Goal: Book appointment/travel/reservation

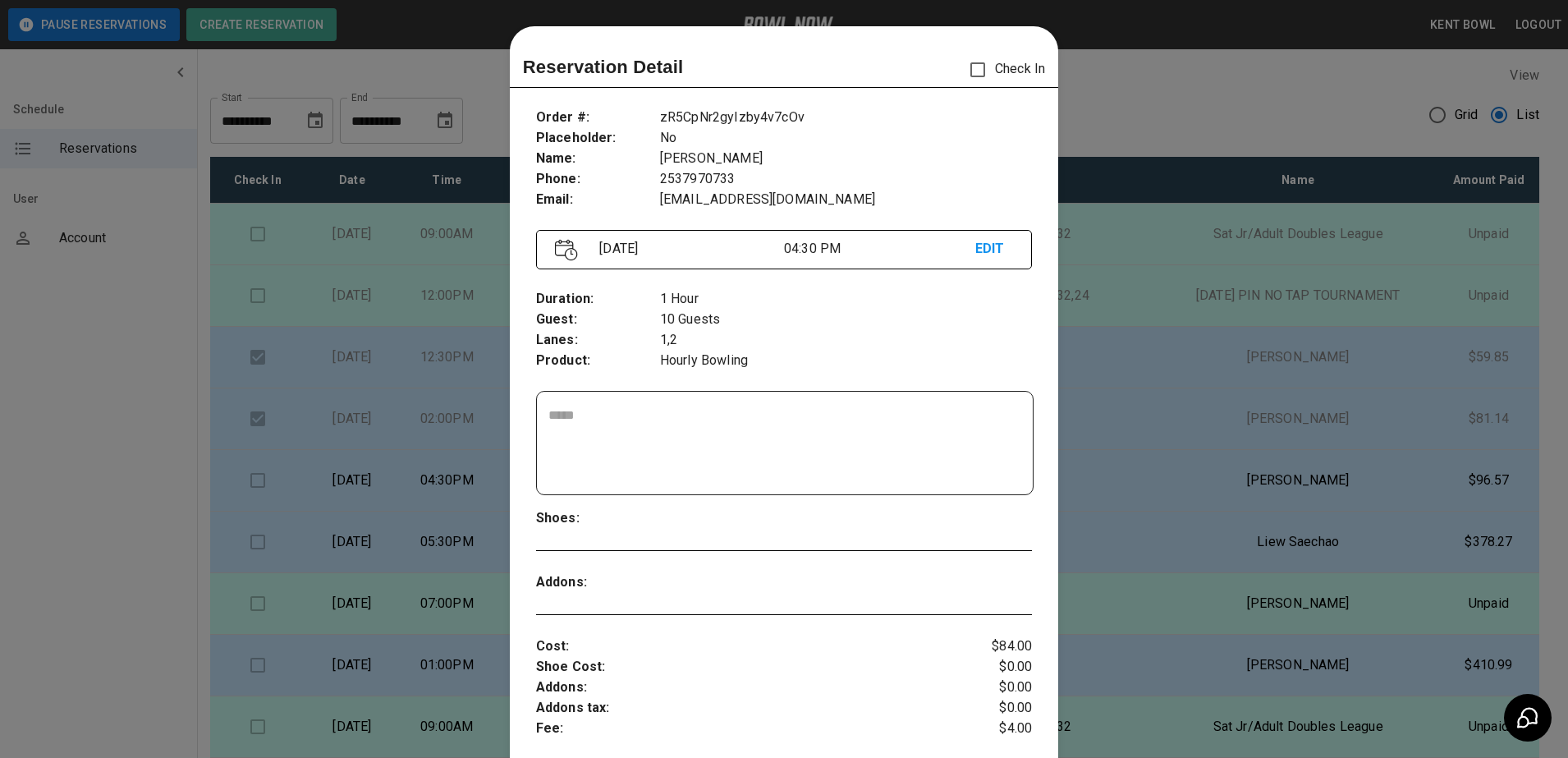
scroll to position [27, 0]
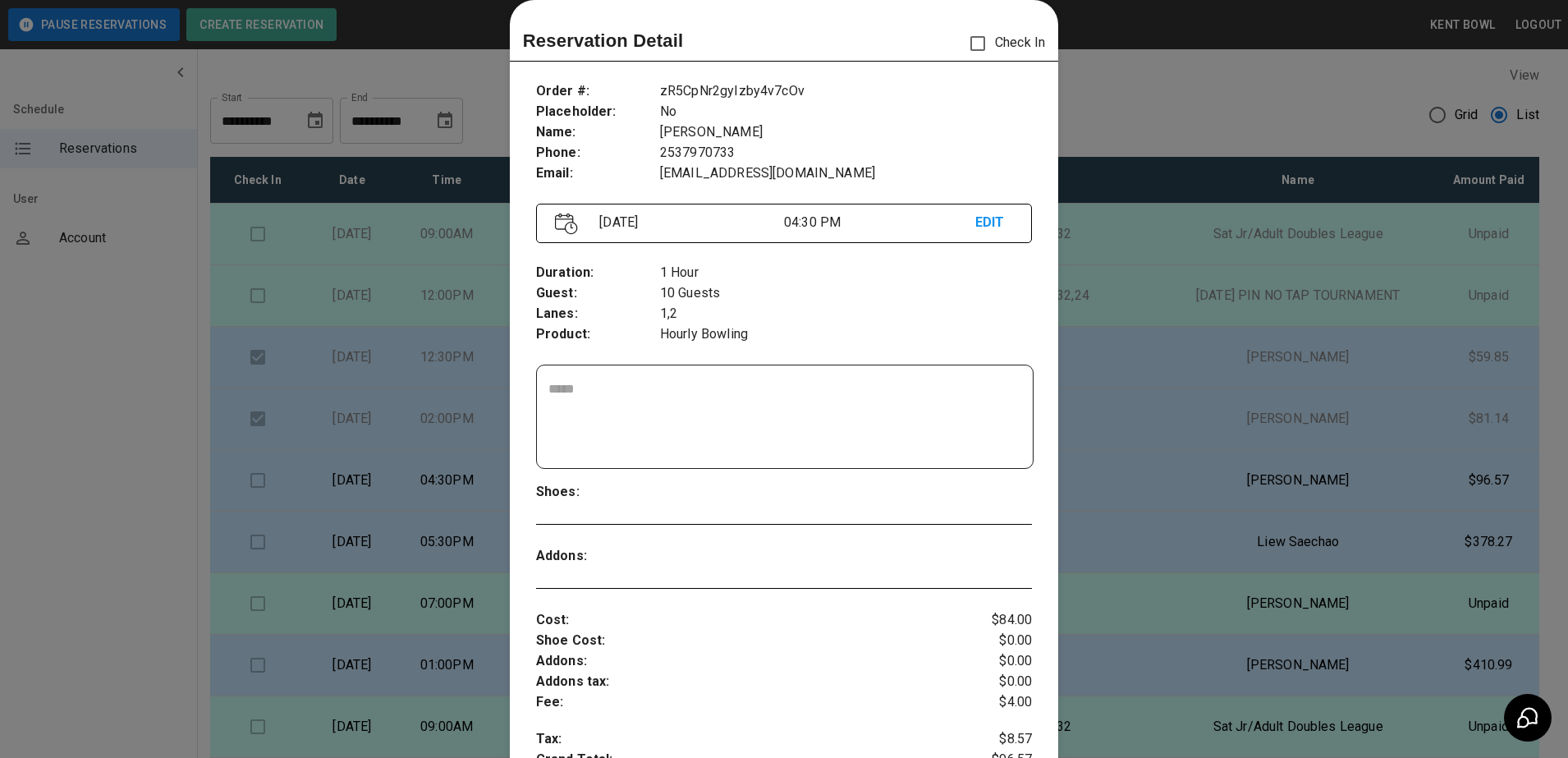
click at [113, 463] on div at bounding box center [784, 379] width 1568 height 758
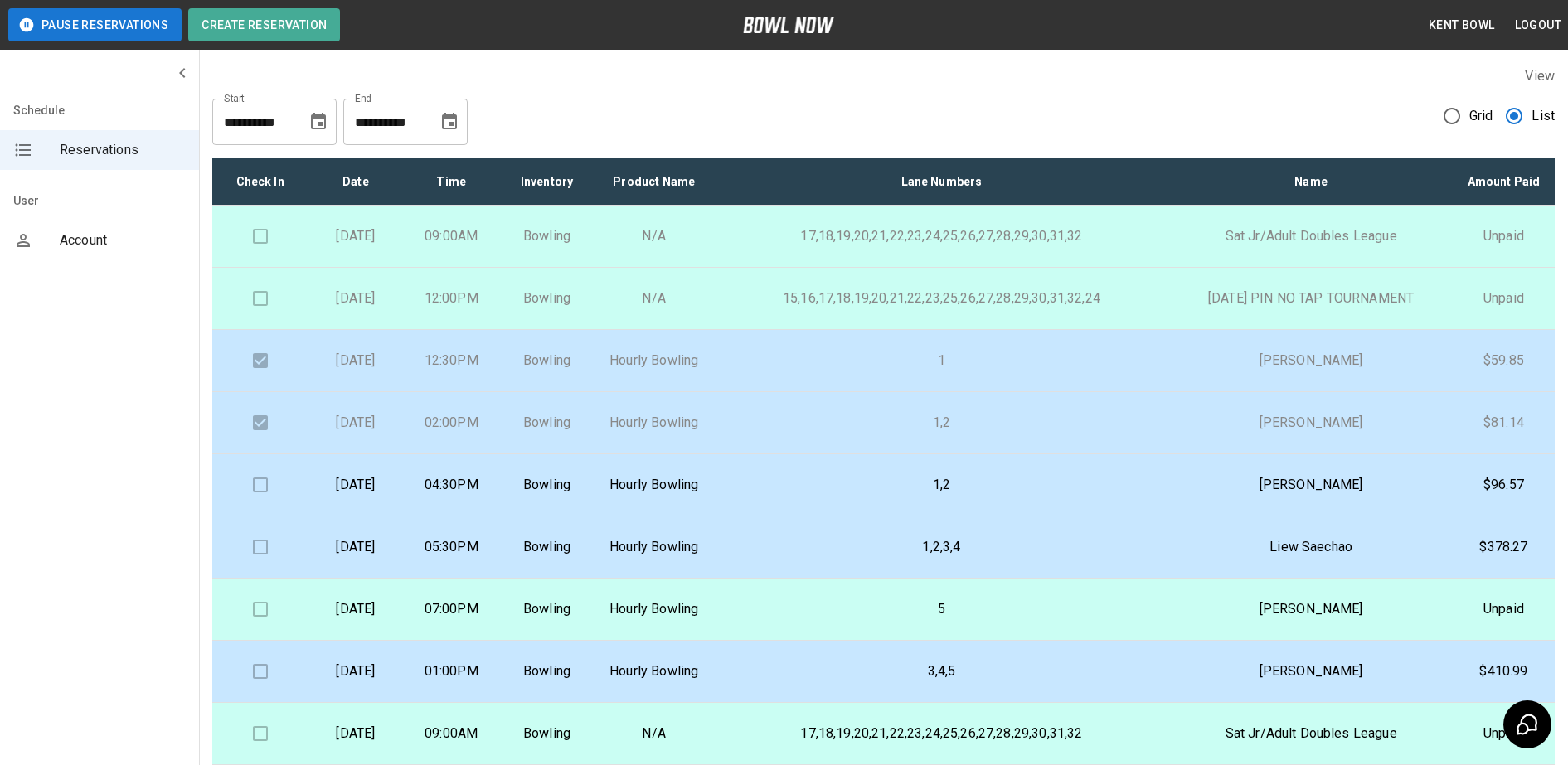
click at [486, 620] on p "07:00PM" at bounding box center [451, 609] width 69 height 20
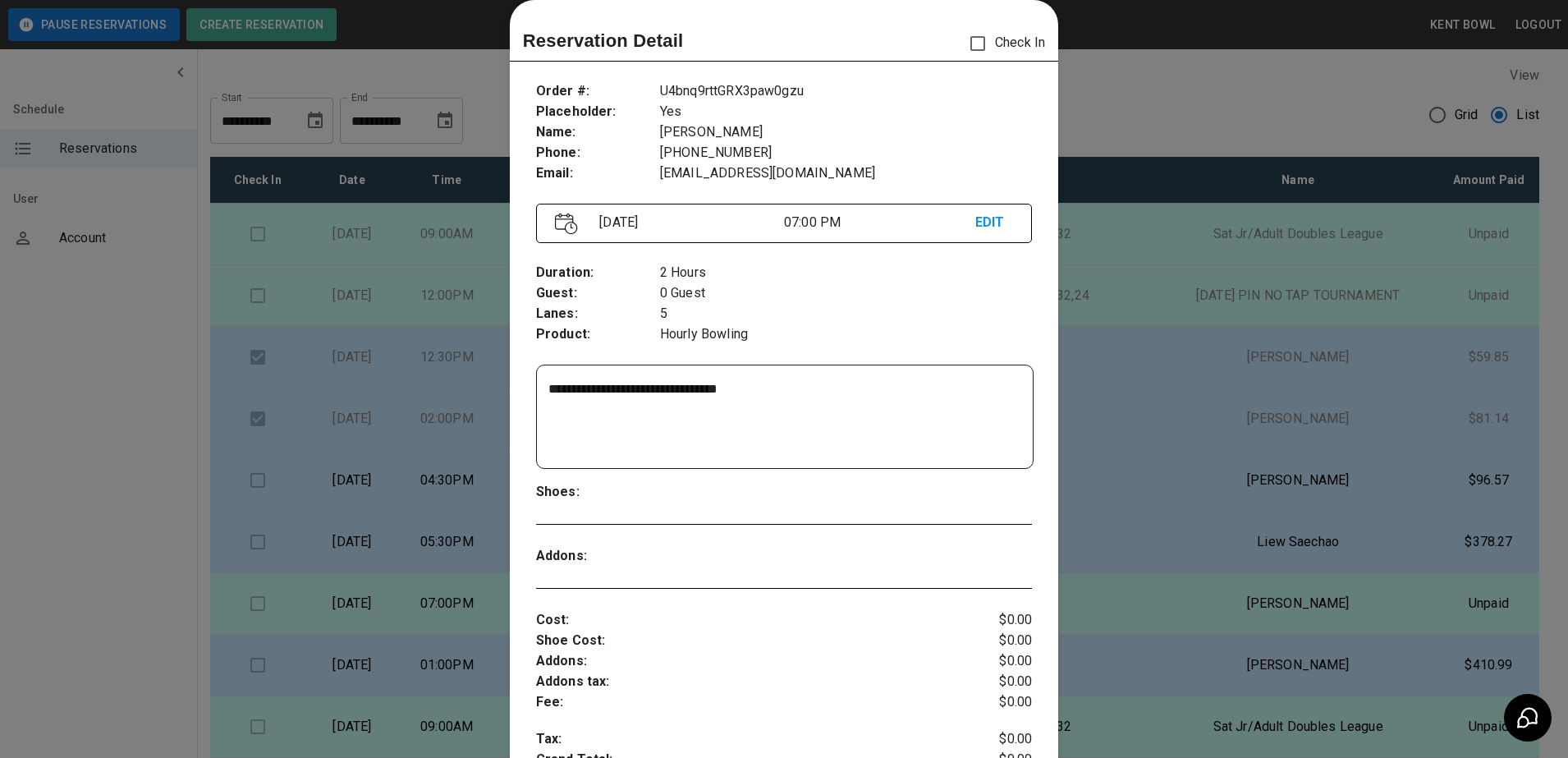
click at [103, 511] on div at bounding box center [784, 379] width 1568 height 758
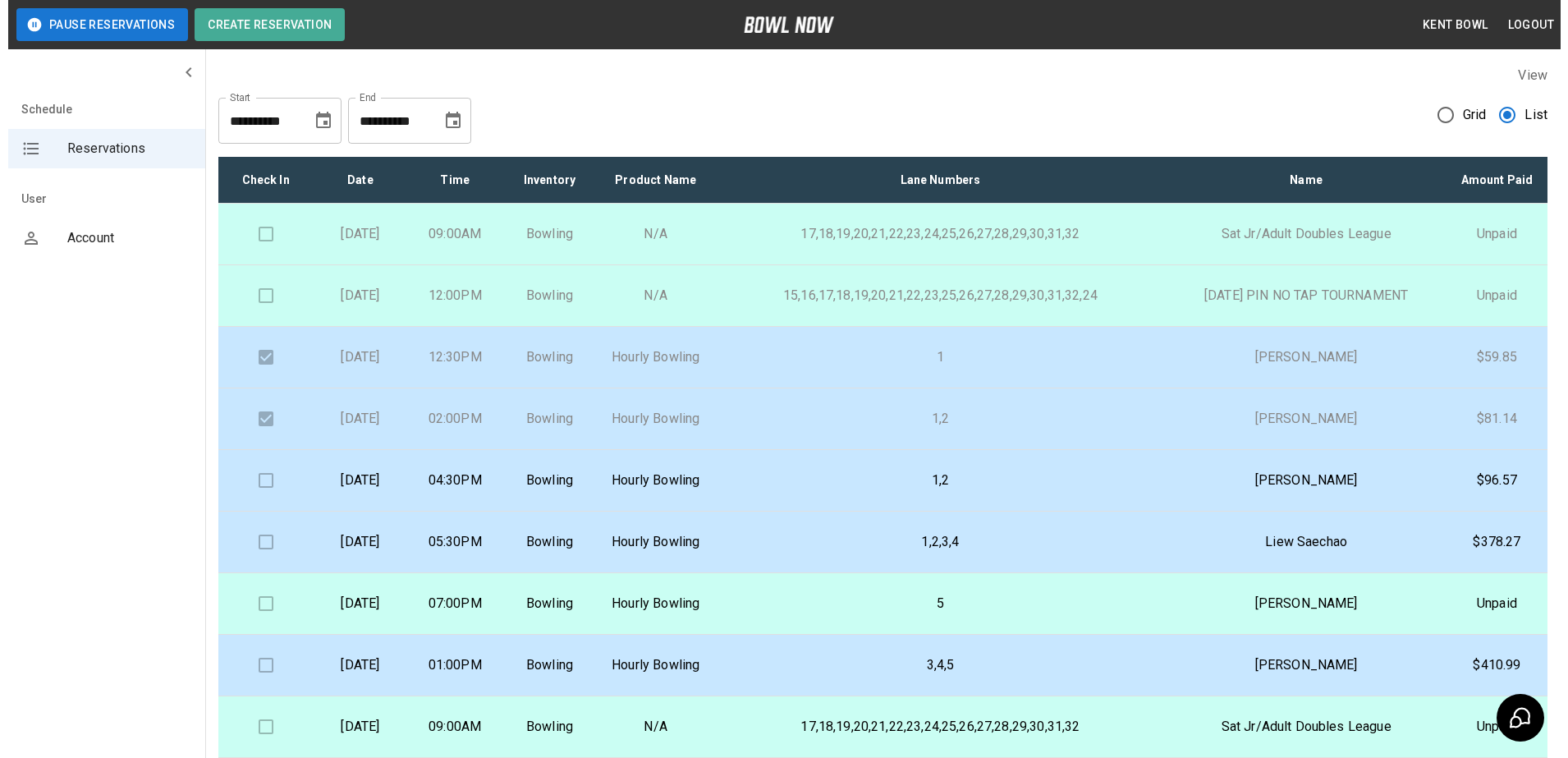
scroll to position [151, 0]
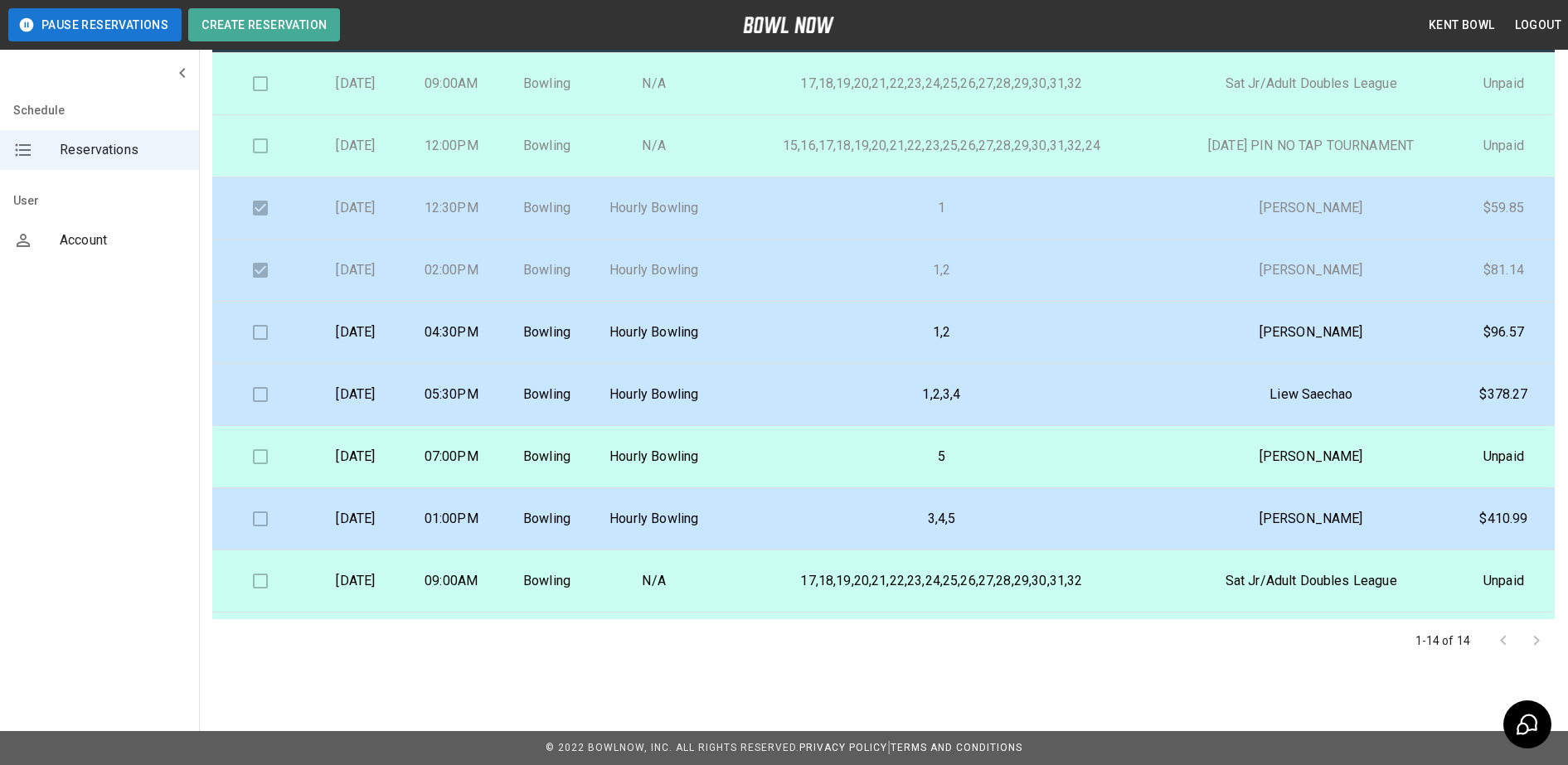
click at [810, 467] on p "5" at bounding box center [941, 456] width 430 height 20
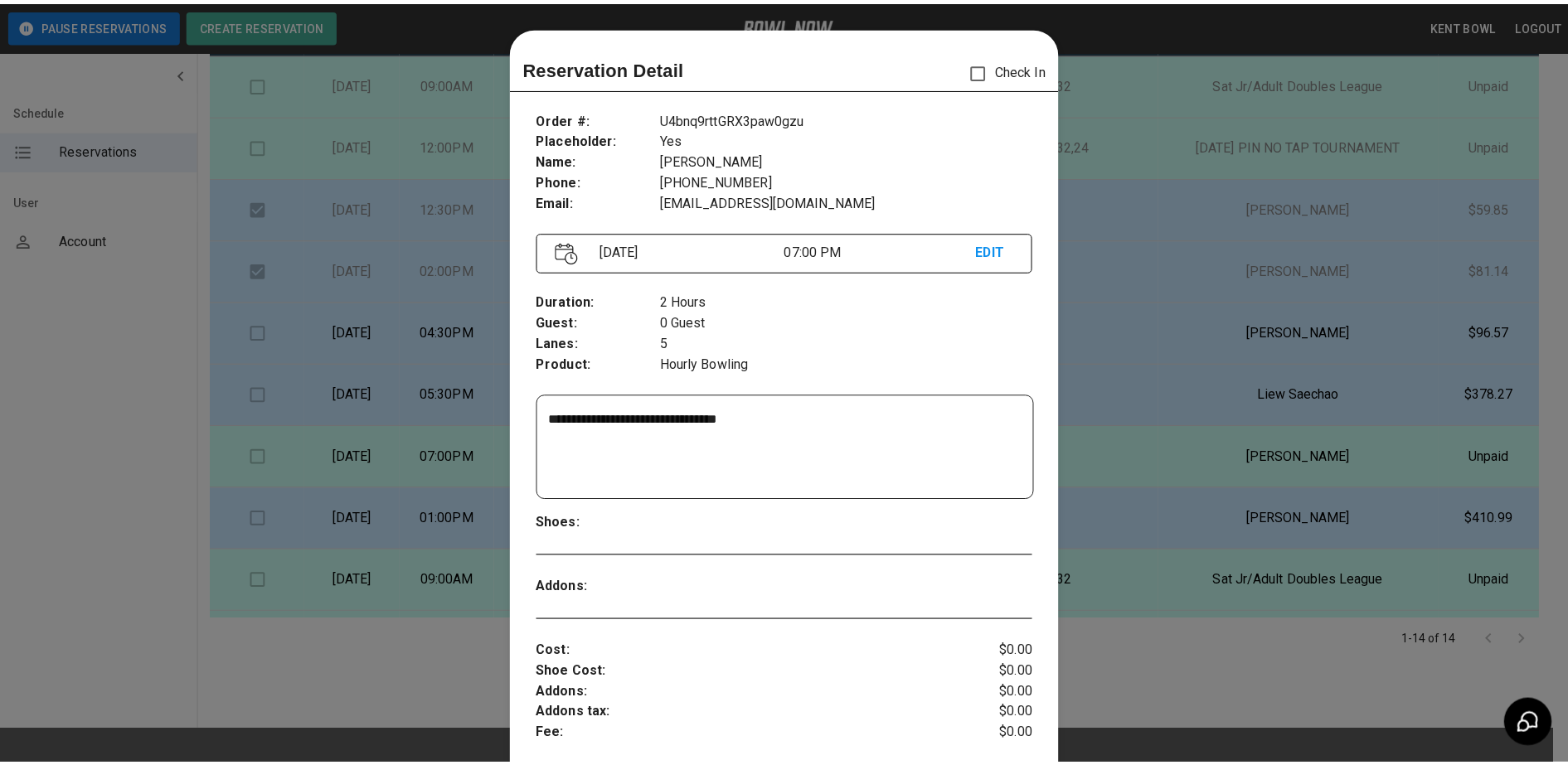
scroll to position [27, 0]
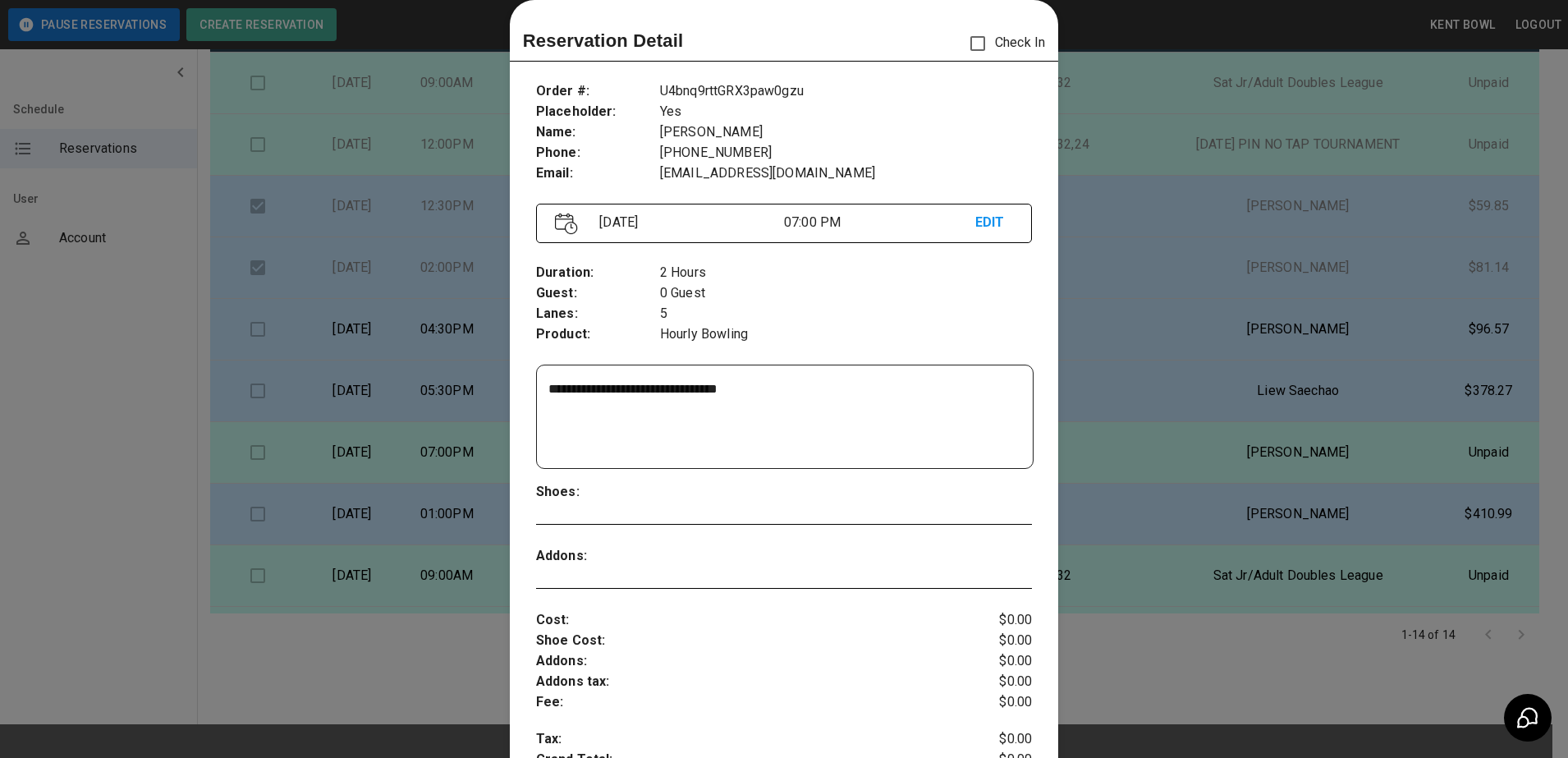
click at [87, 344] on div at bounding box center [784, 379] width 1568 height 758
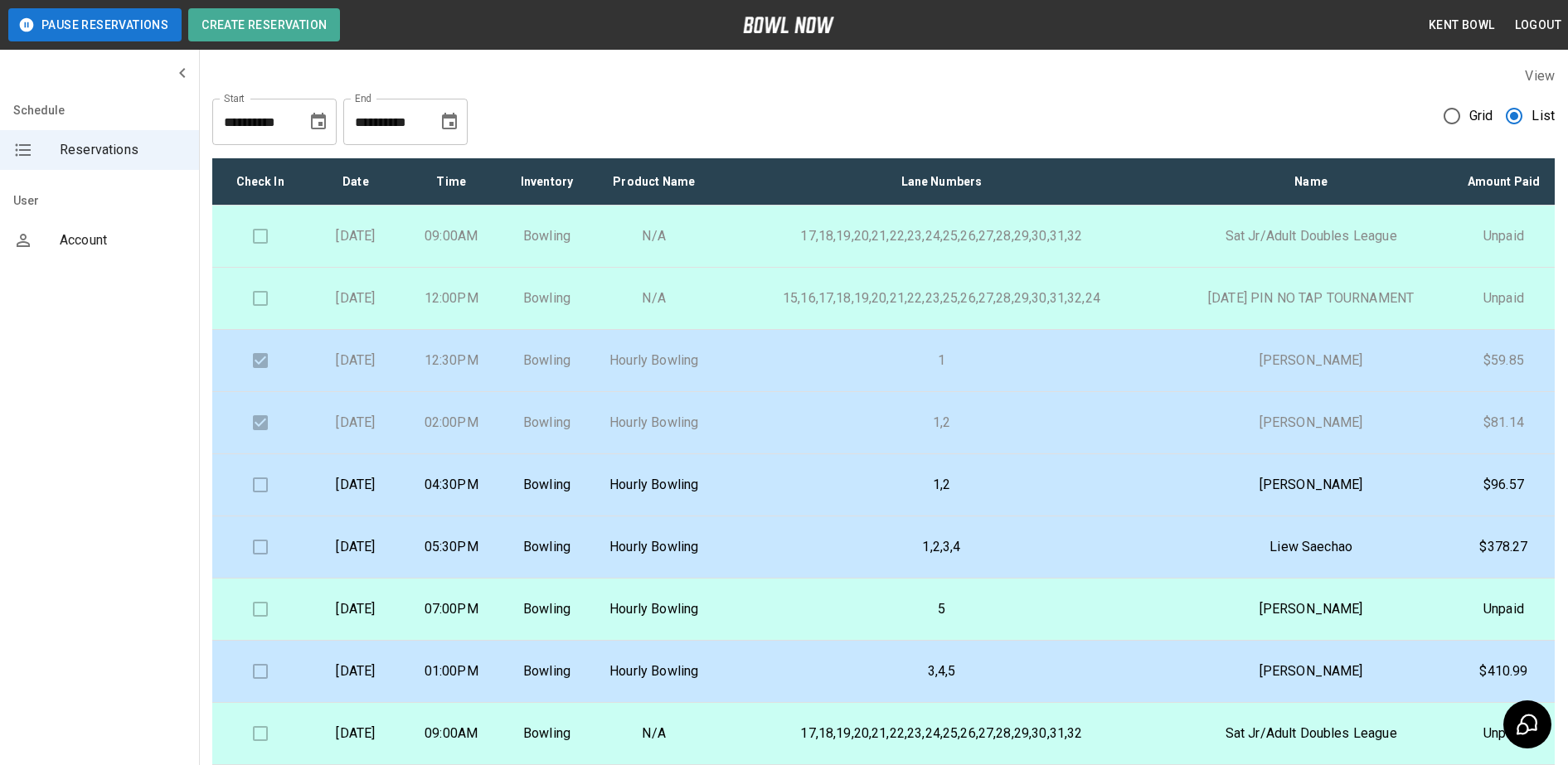
click at [594, 641] on td "Bowling" at bounding box center [546, 609] width 95 height 62
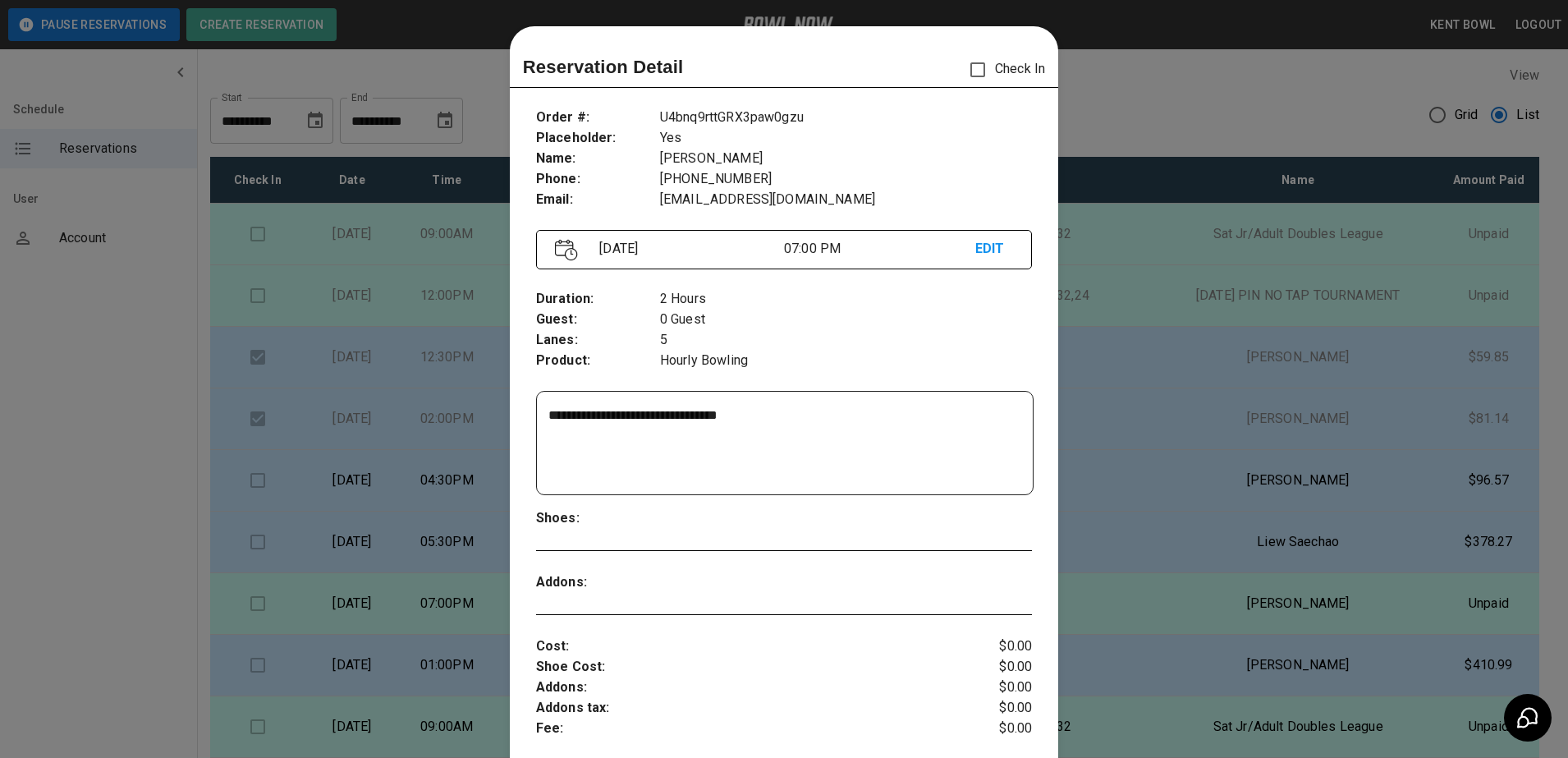
scroll to position [27, 0]
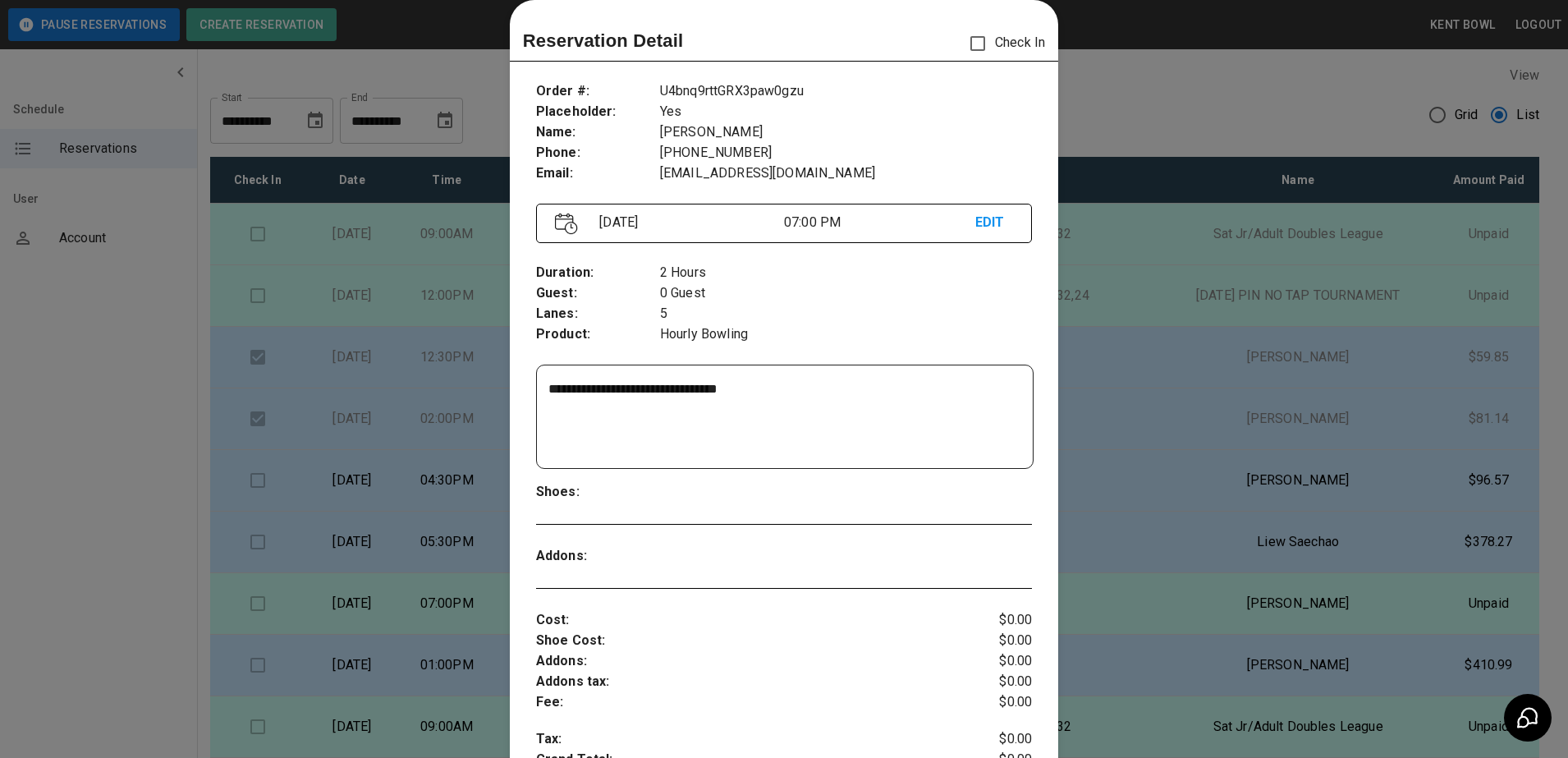
click at [85, 462] on div at bounding box center [784, 379] width 1568 height 758
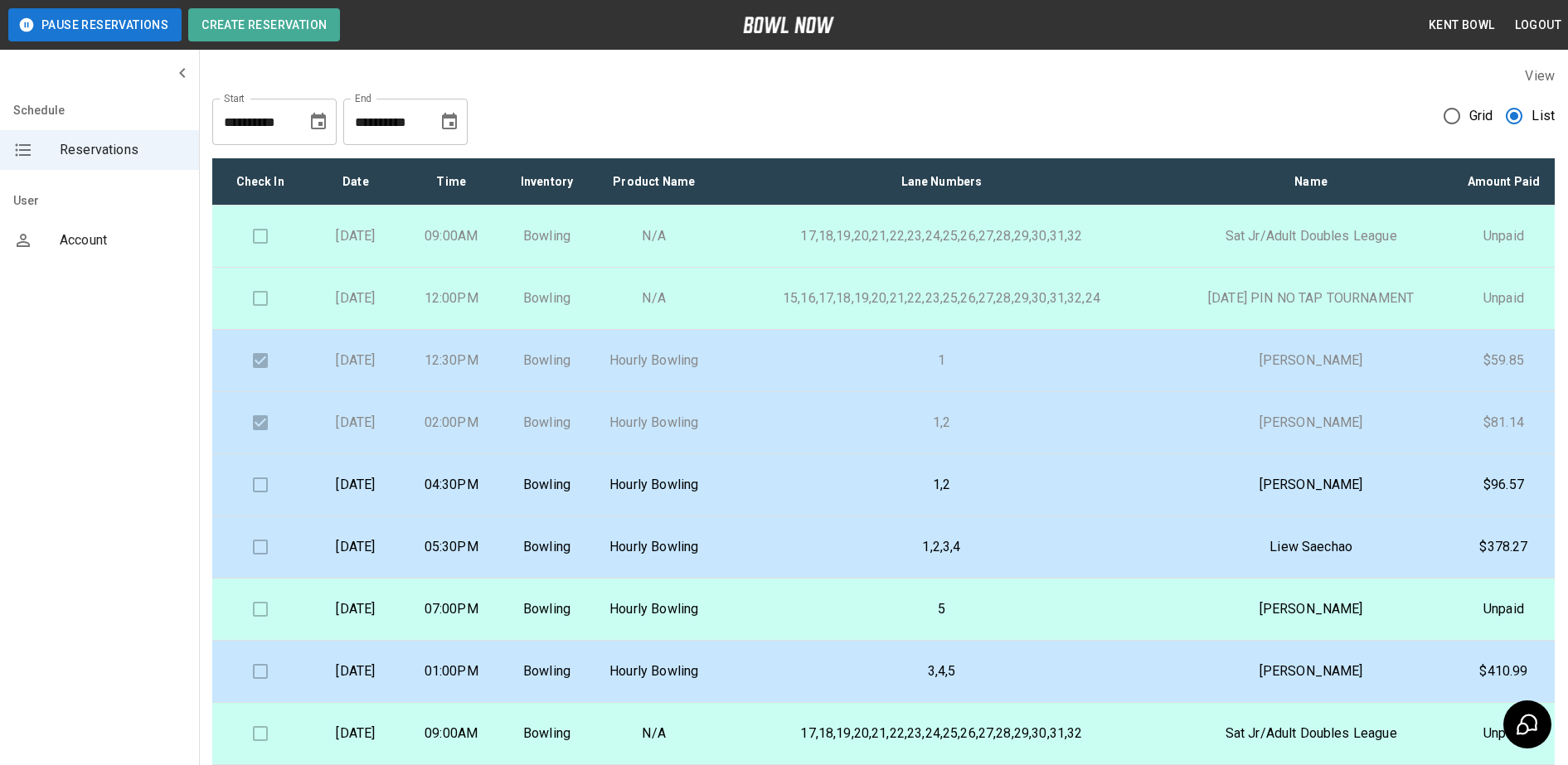
click at [259, 263] on td at bounding box center [259, 237] width 95 height 62
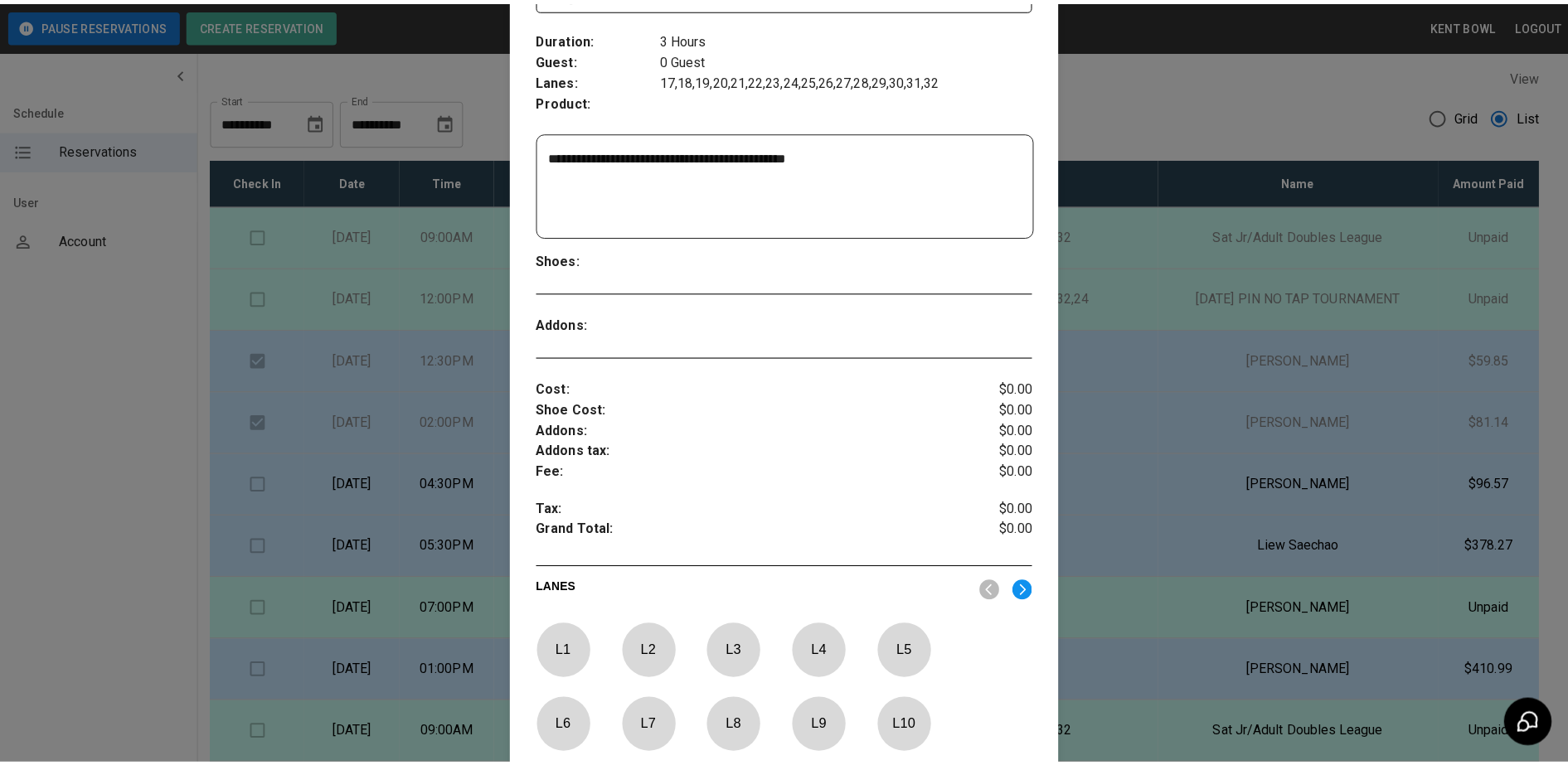
scroll to position [540, 0]
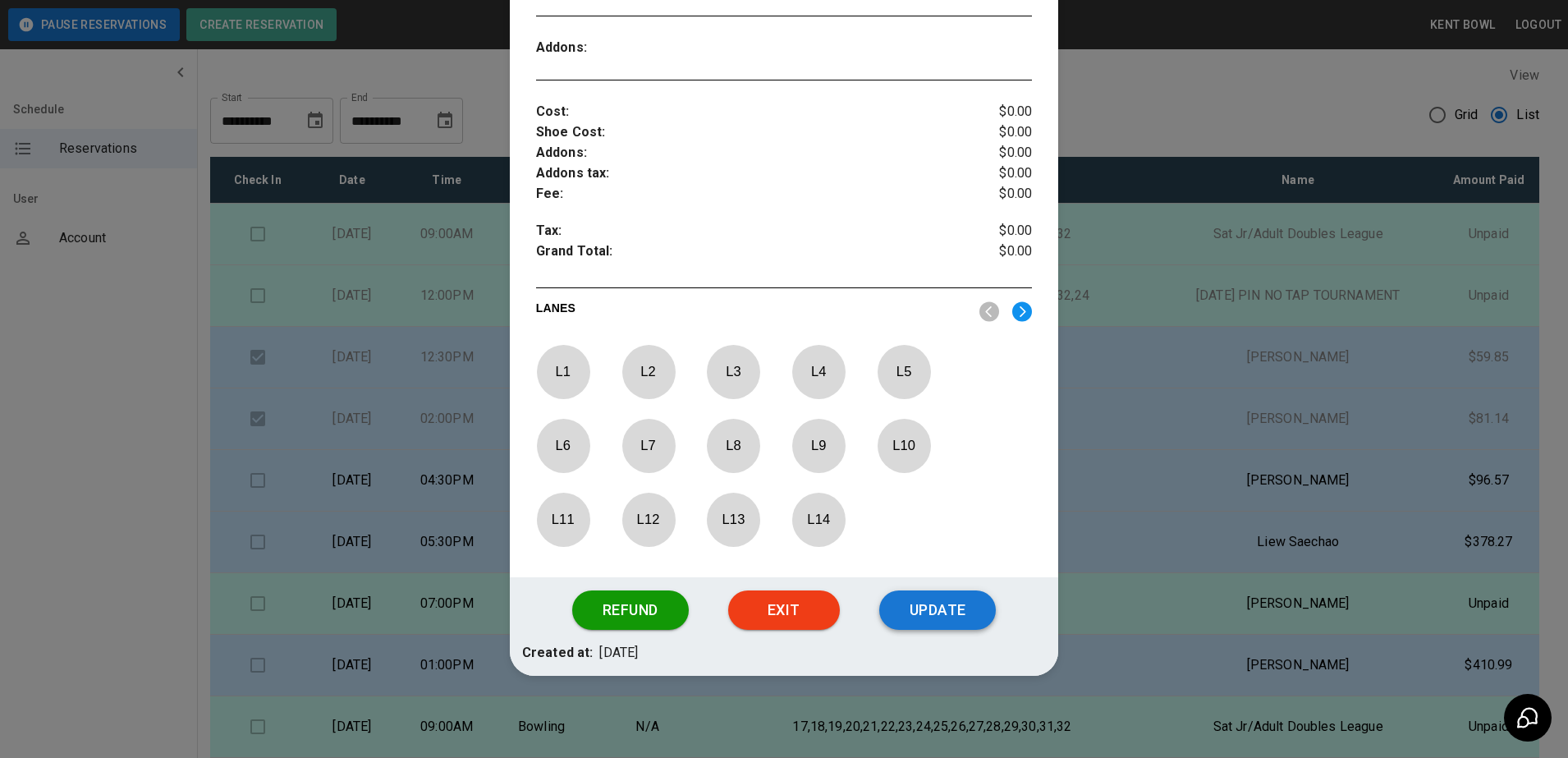
click at [943, 617] on button "Update" at bounding box center [938, 610] width 117 height 39
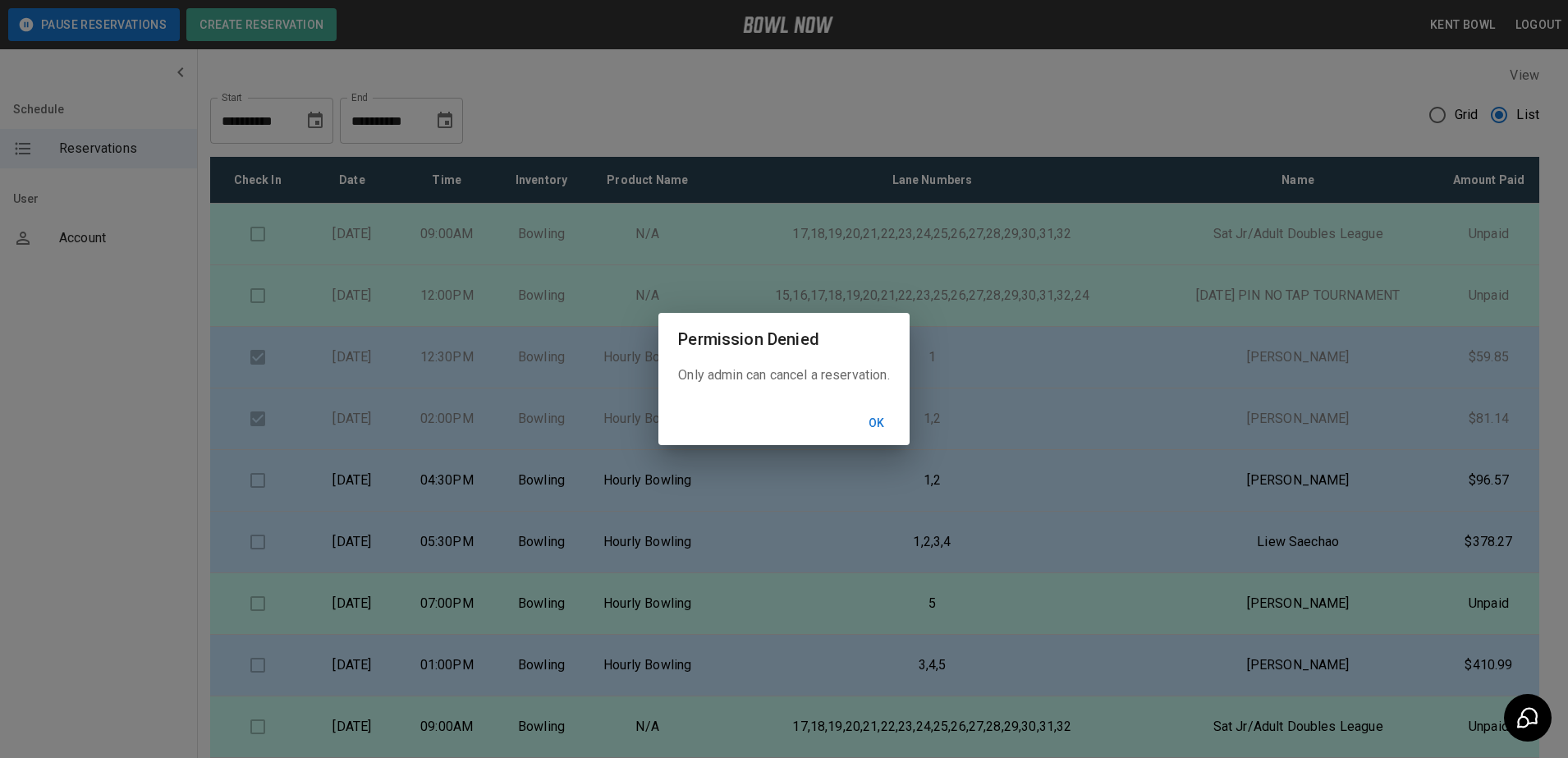
click at [880, 424] on button "Ok" at bounding box center [877, 423] width 52 height 30
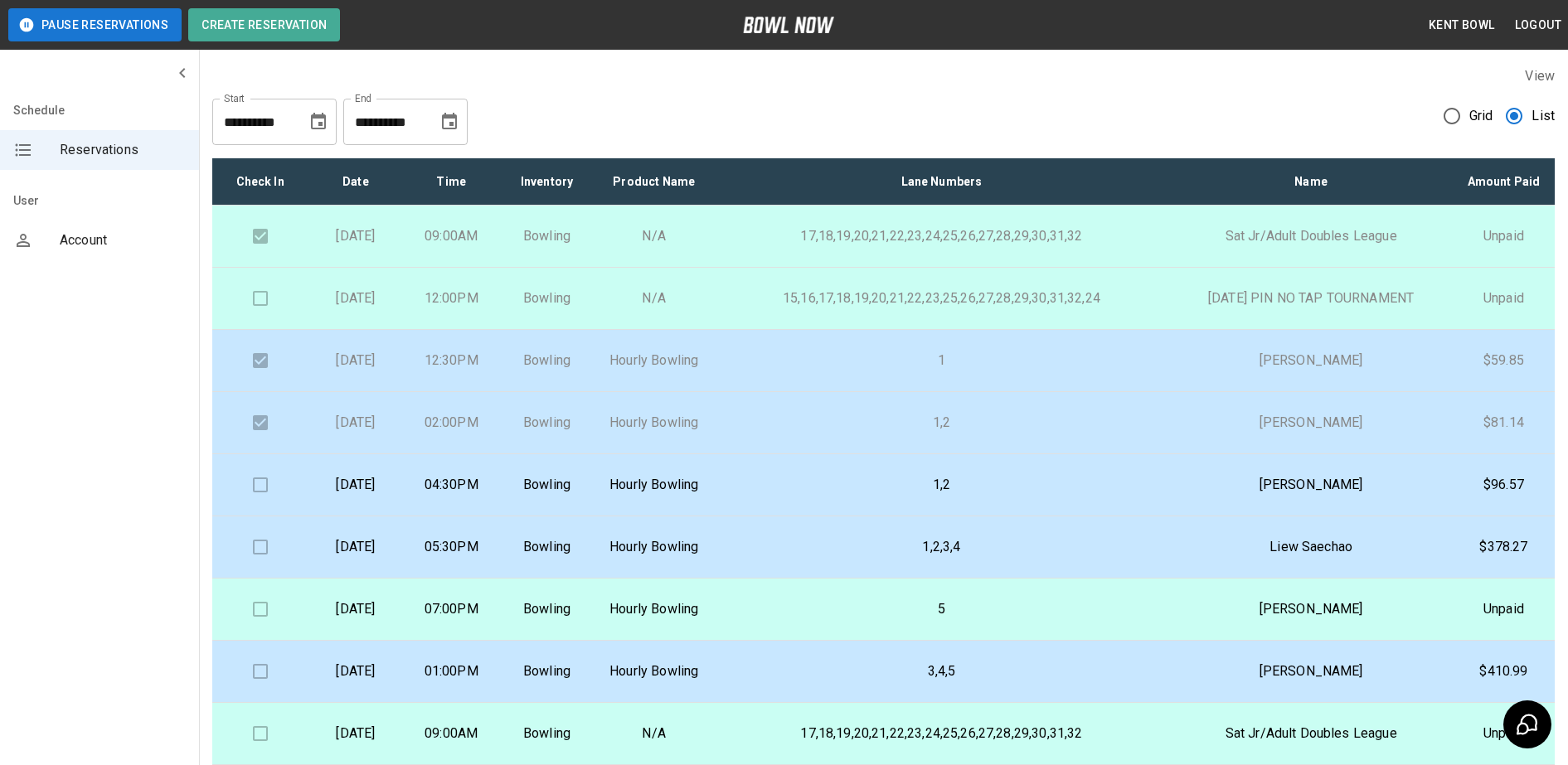
click at [262, 317] on td at bounding box center [259, 298] width 95 height 62
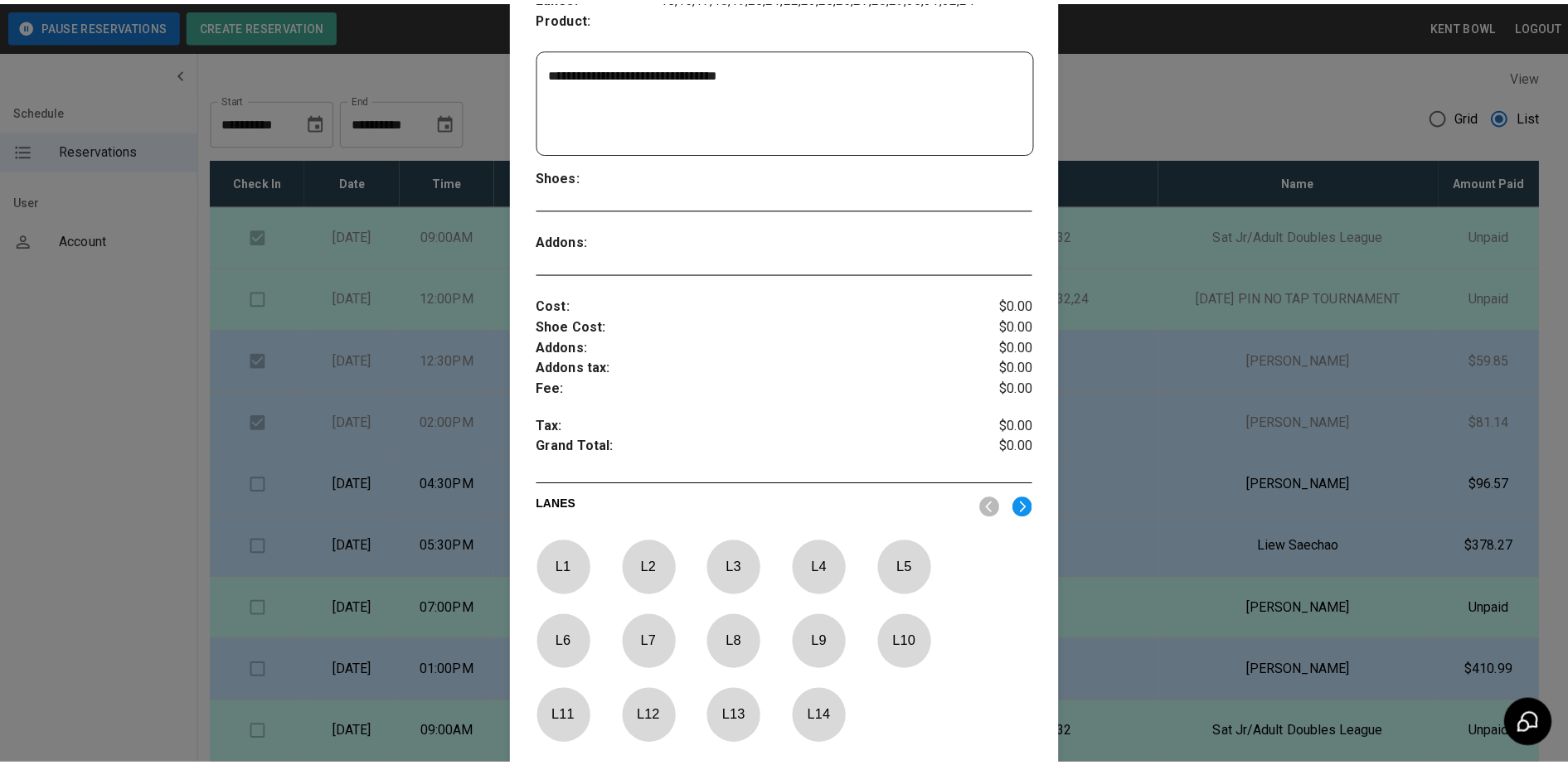
scroll to position [540, 0]
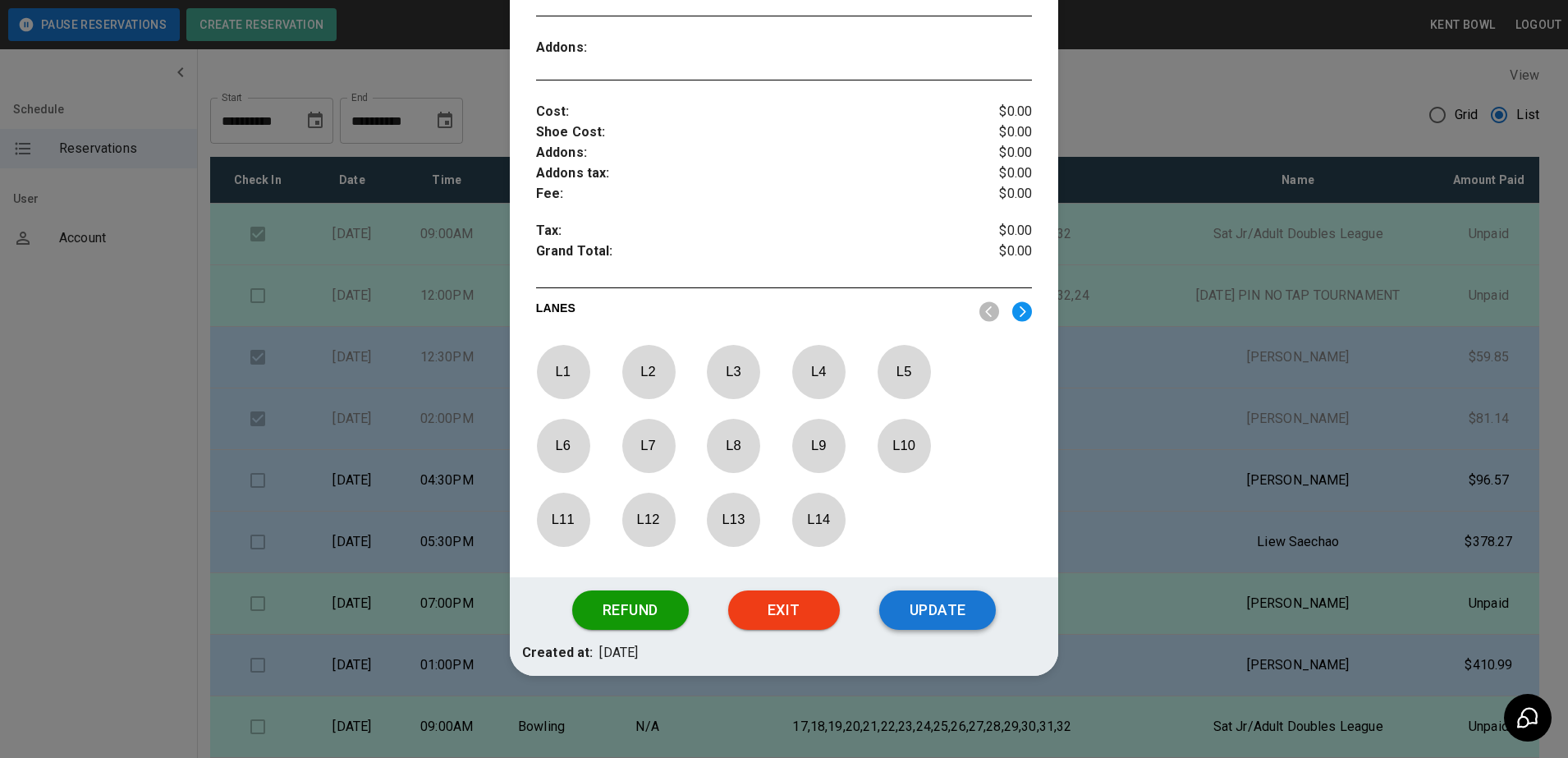
click at [951, 610] on button "Update" at bounding box center [938, 610] width 117 height 39
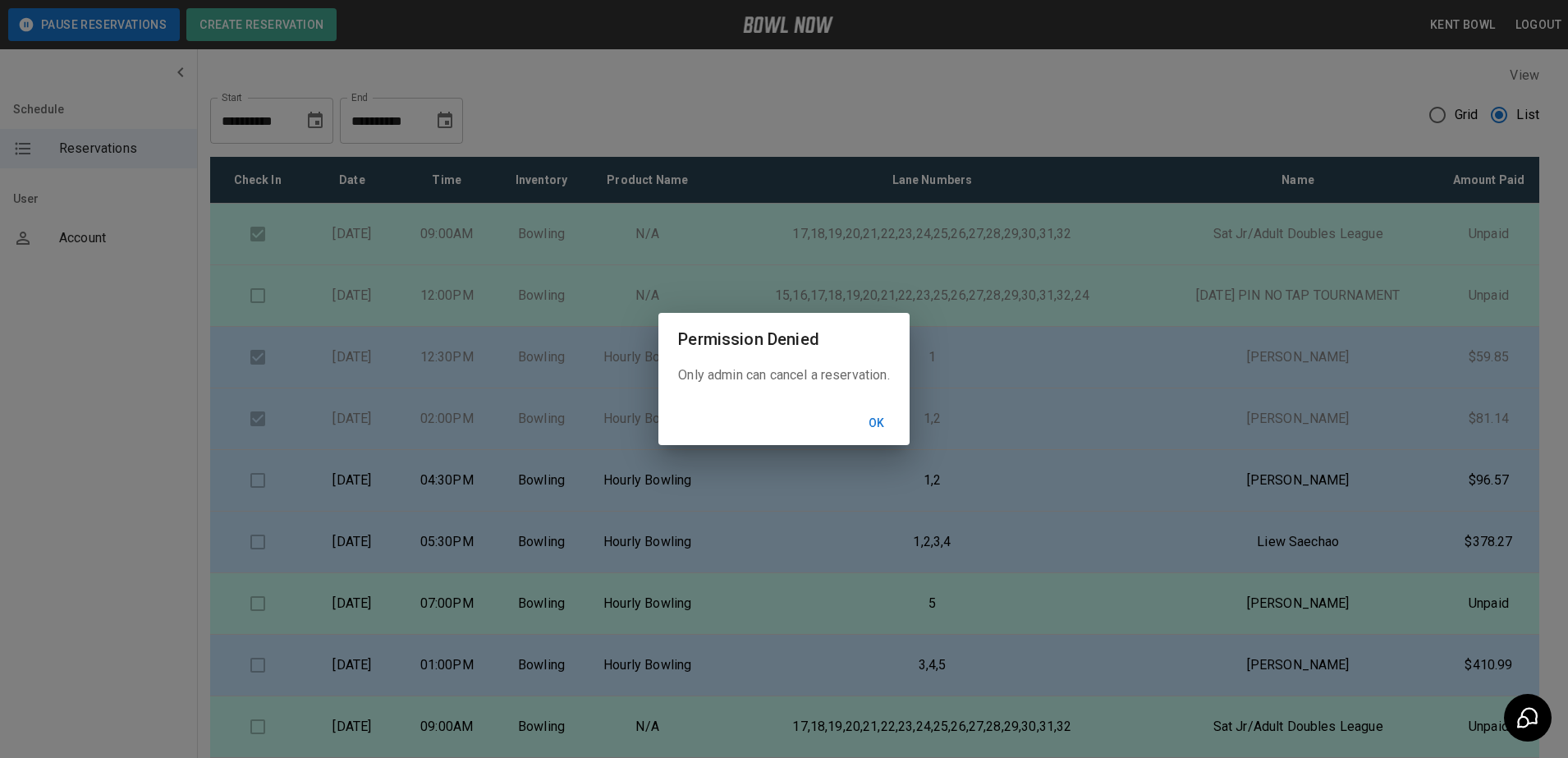
click at [880, 423] on button "Ok" at bounding box center [877, 423] width 52 height 30
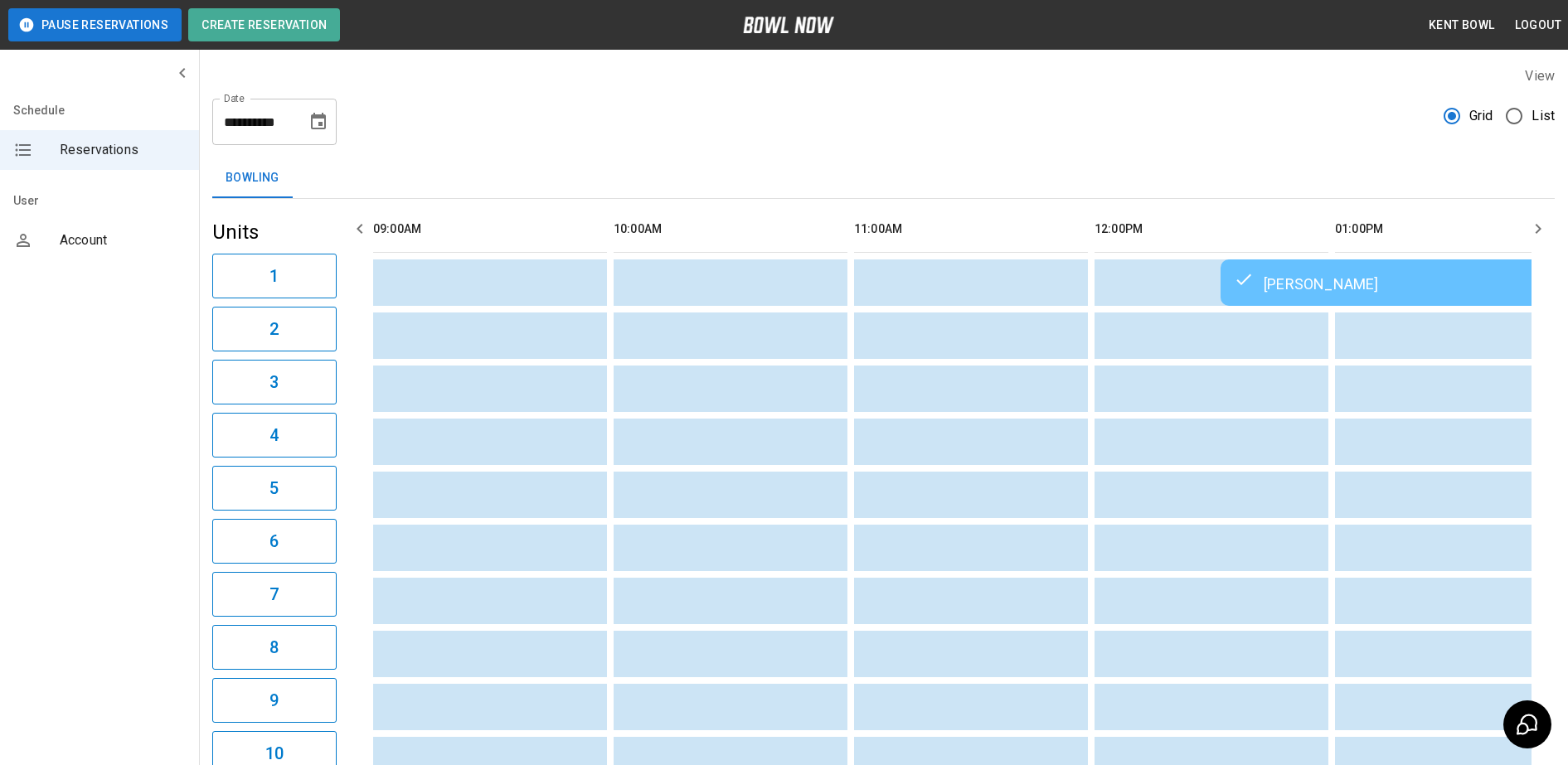
scroll to position [0, 1443]
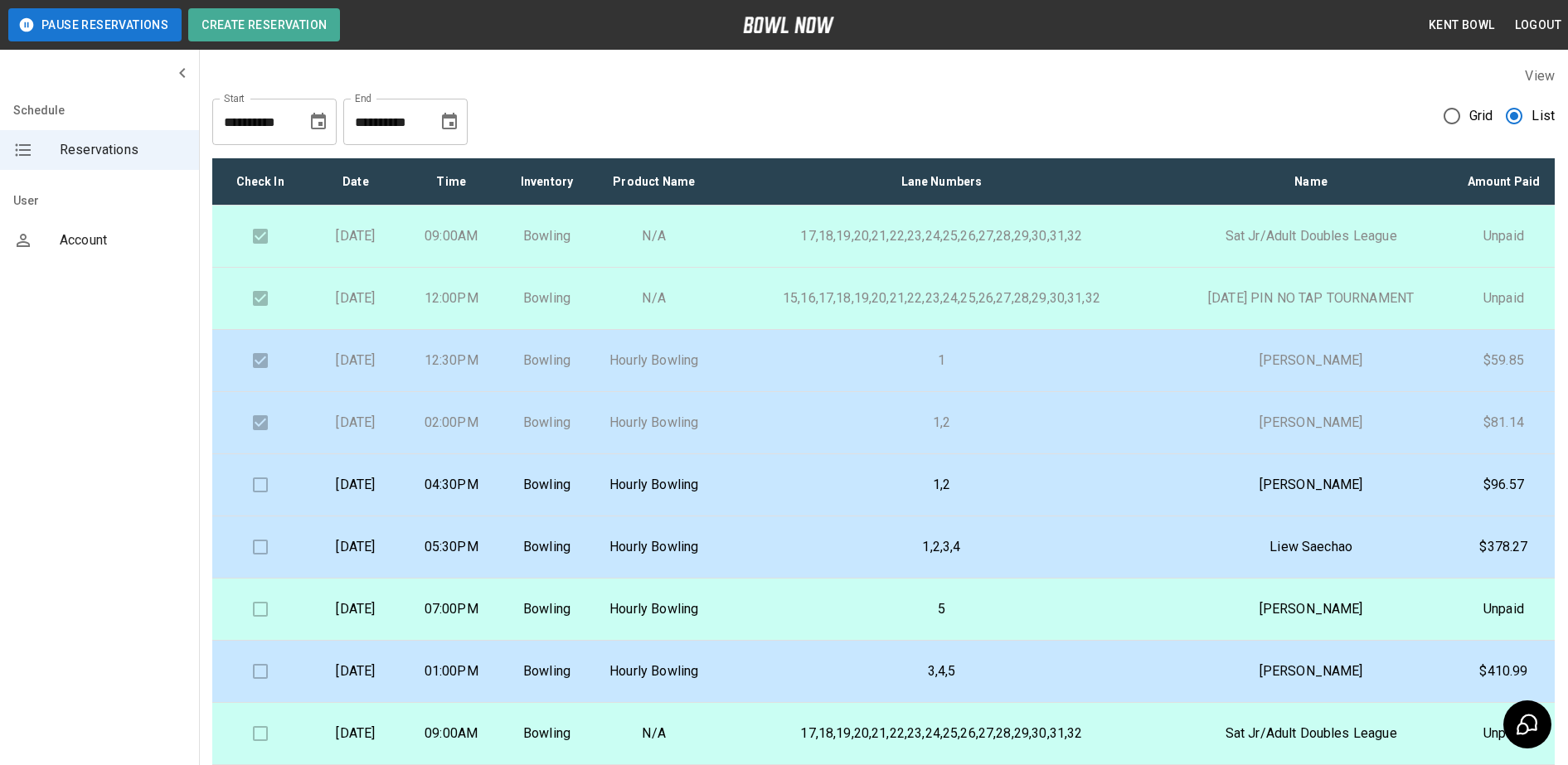
click at [254, 516] on td at bounding box center [259, 485] width 95 height 62
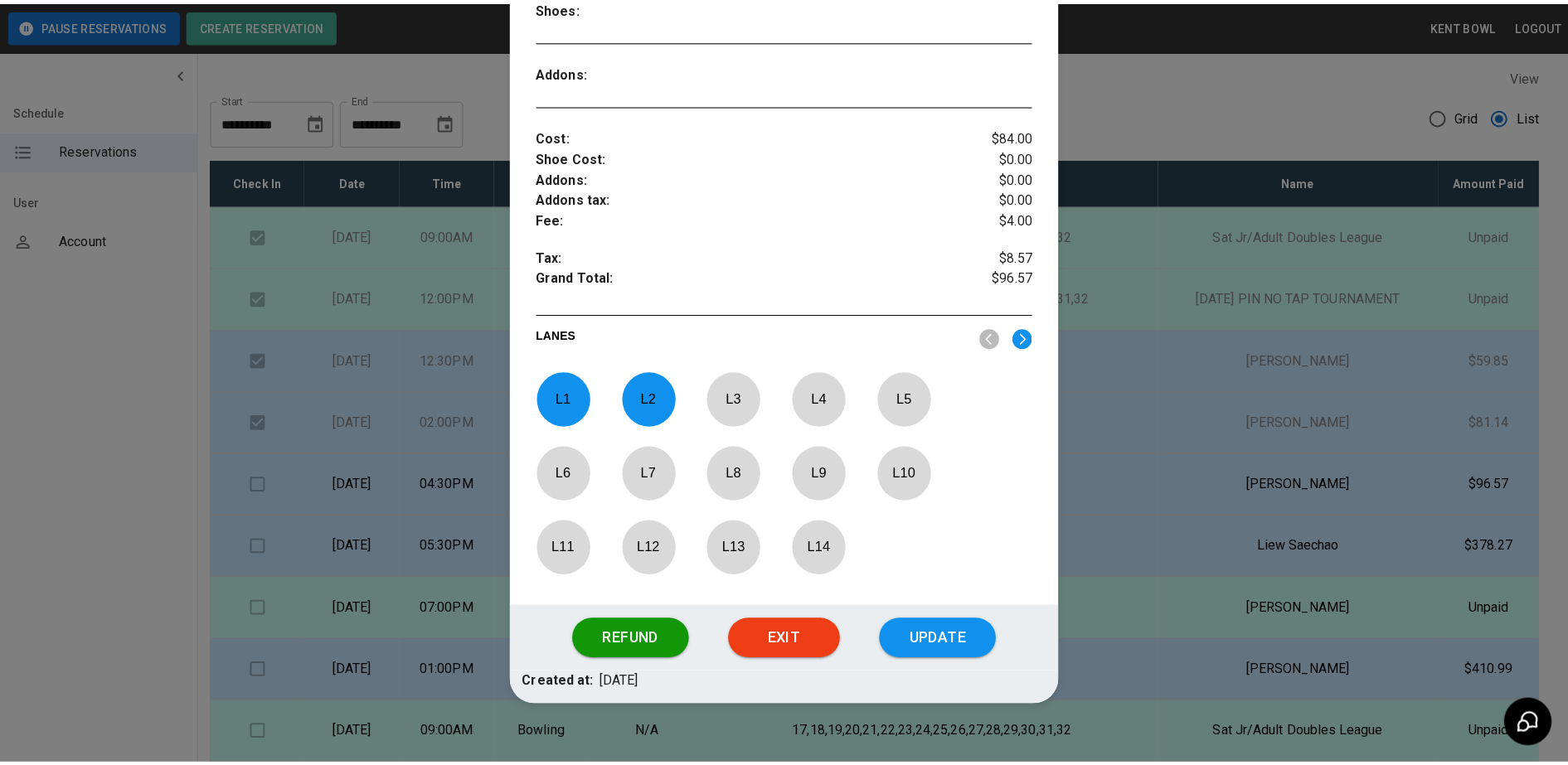
scroll to position [516, 0]
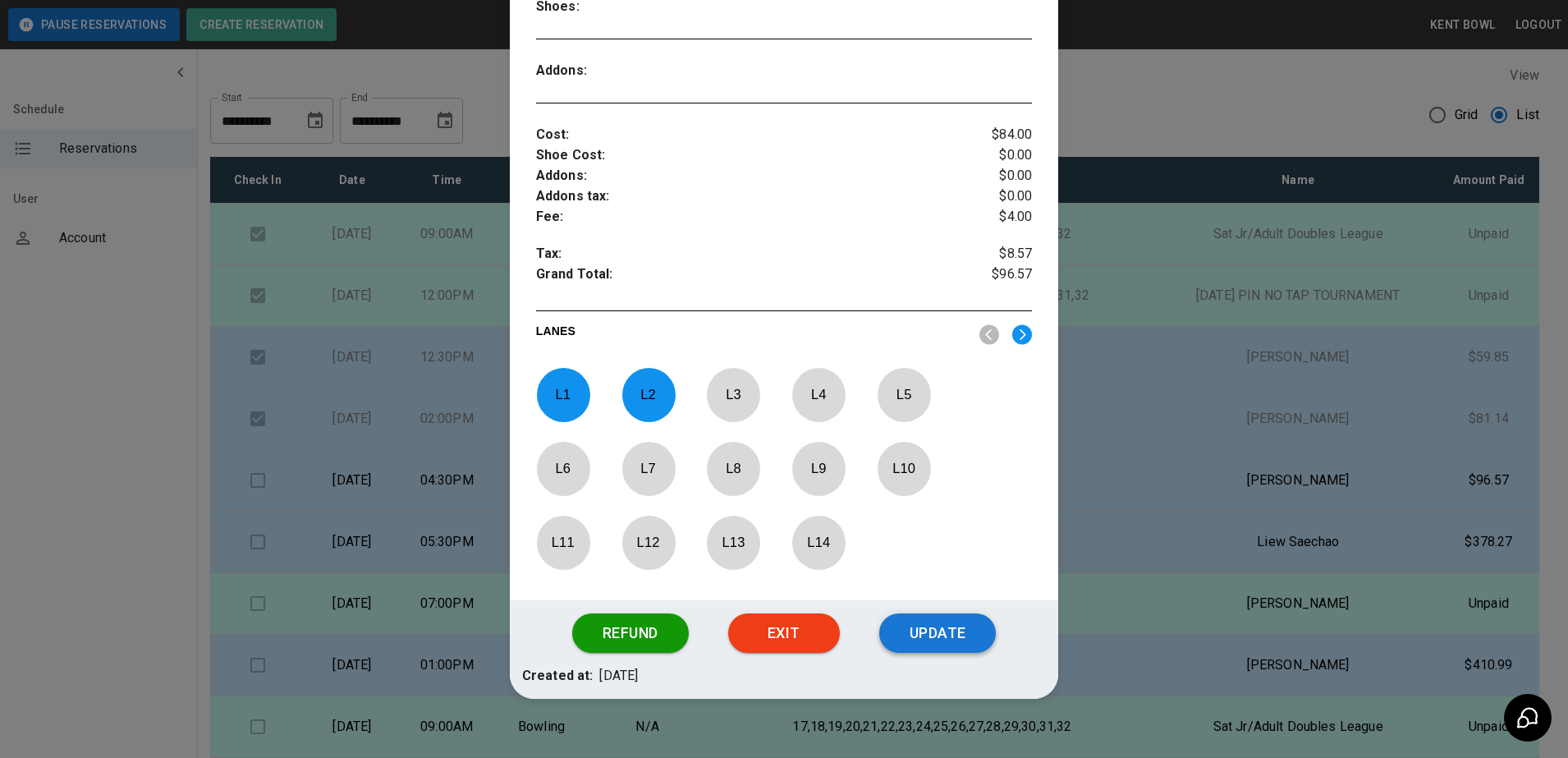
click at [945, 641] on button "Update" at bounding box center [938, 633] width 117 height 39
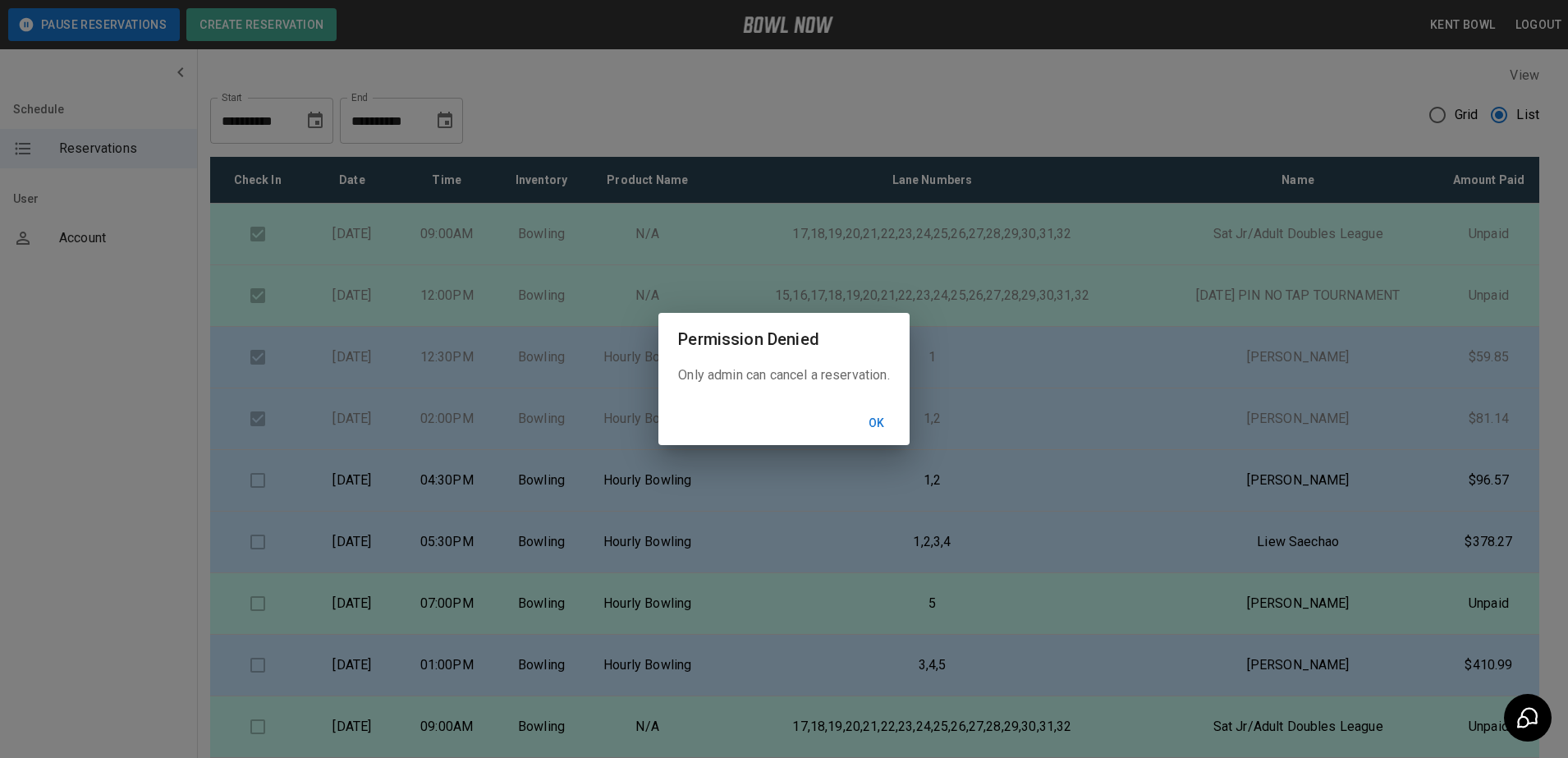
click at [880, 423] on button "Ok" at bounding box center [877, 423] width 52 height 30
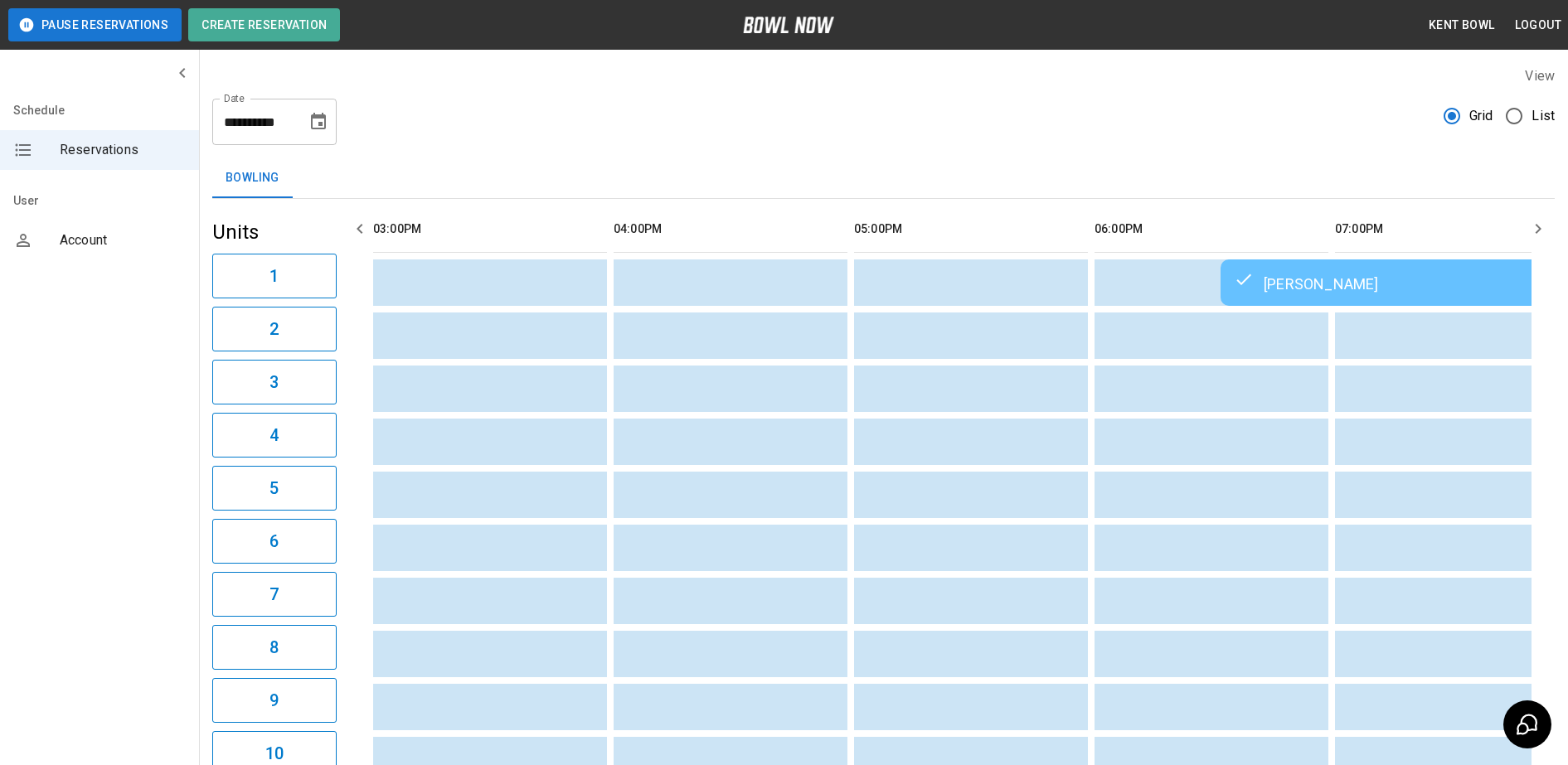
scroll to position [0, 1443]
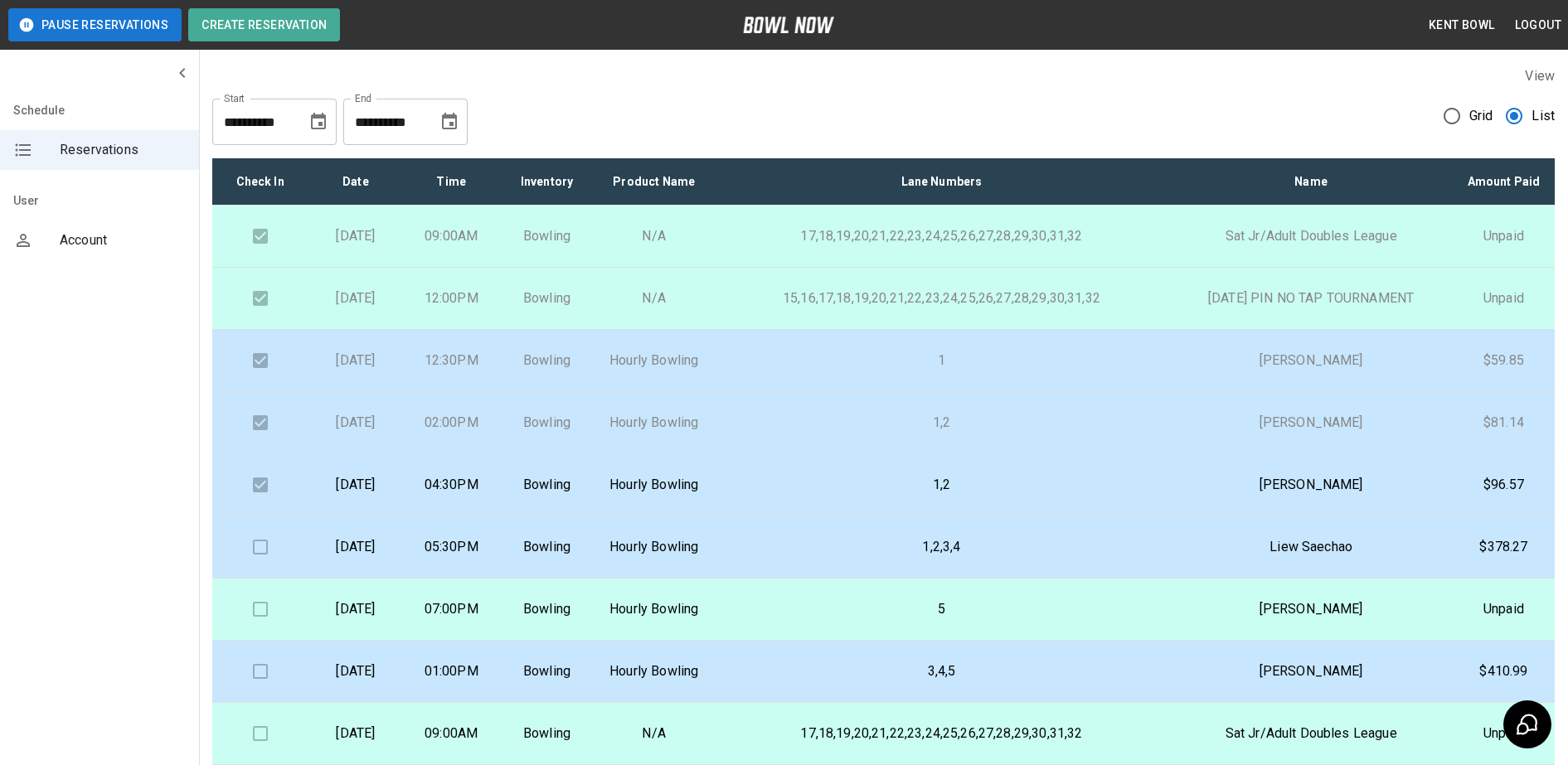
click at [112, 430] on div "Schedule Reservations User Account" at bounding box center [100, 382] width 200 height 765
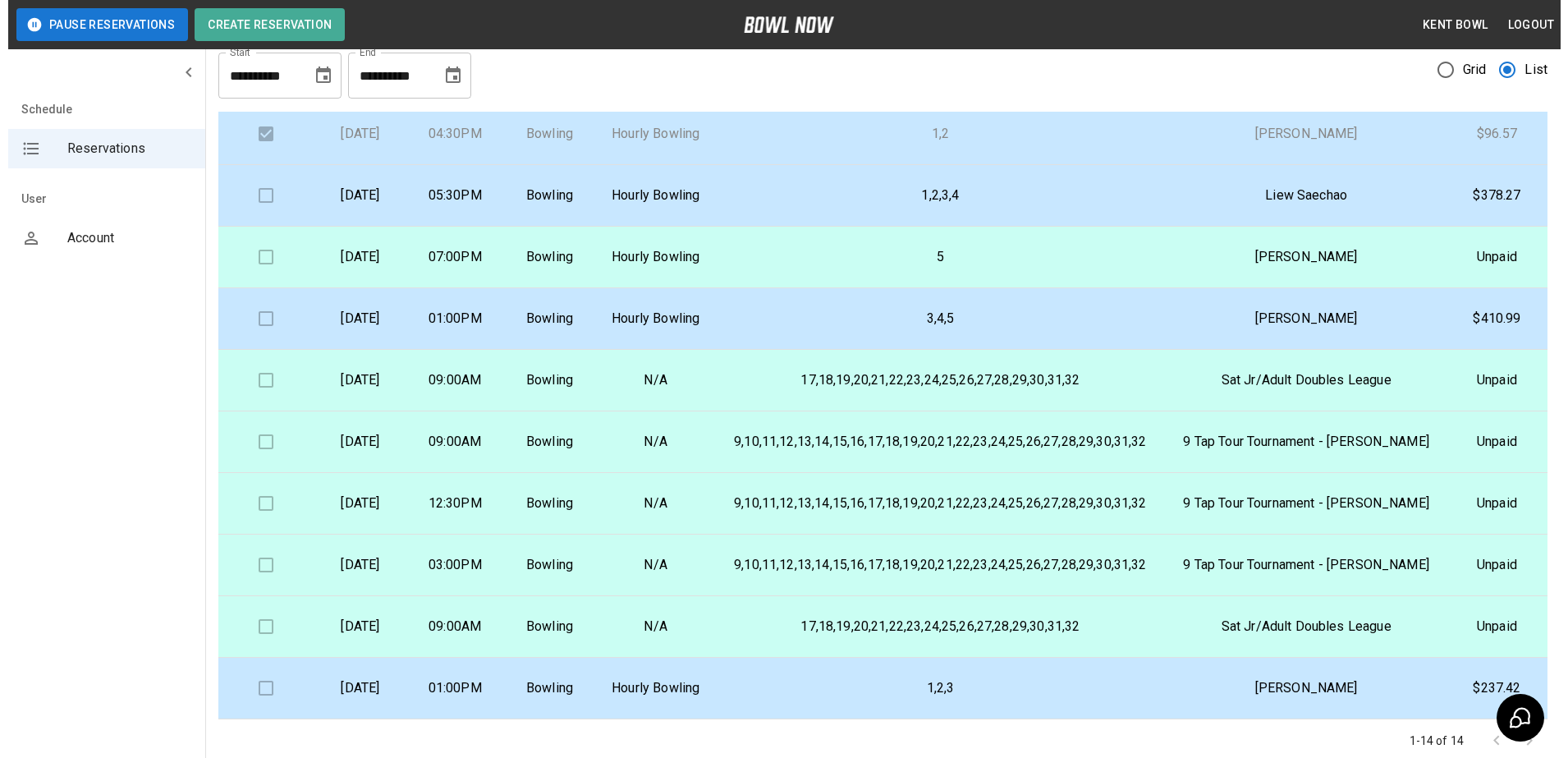
scroll to position [54, 0]
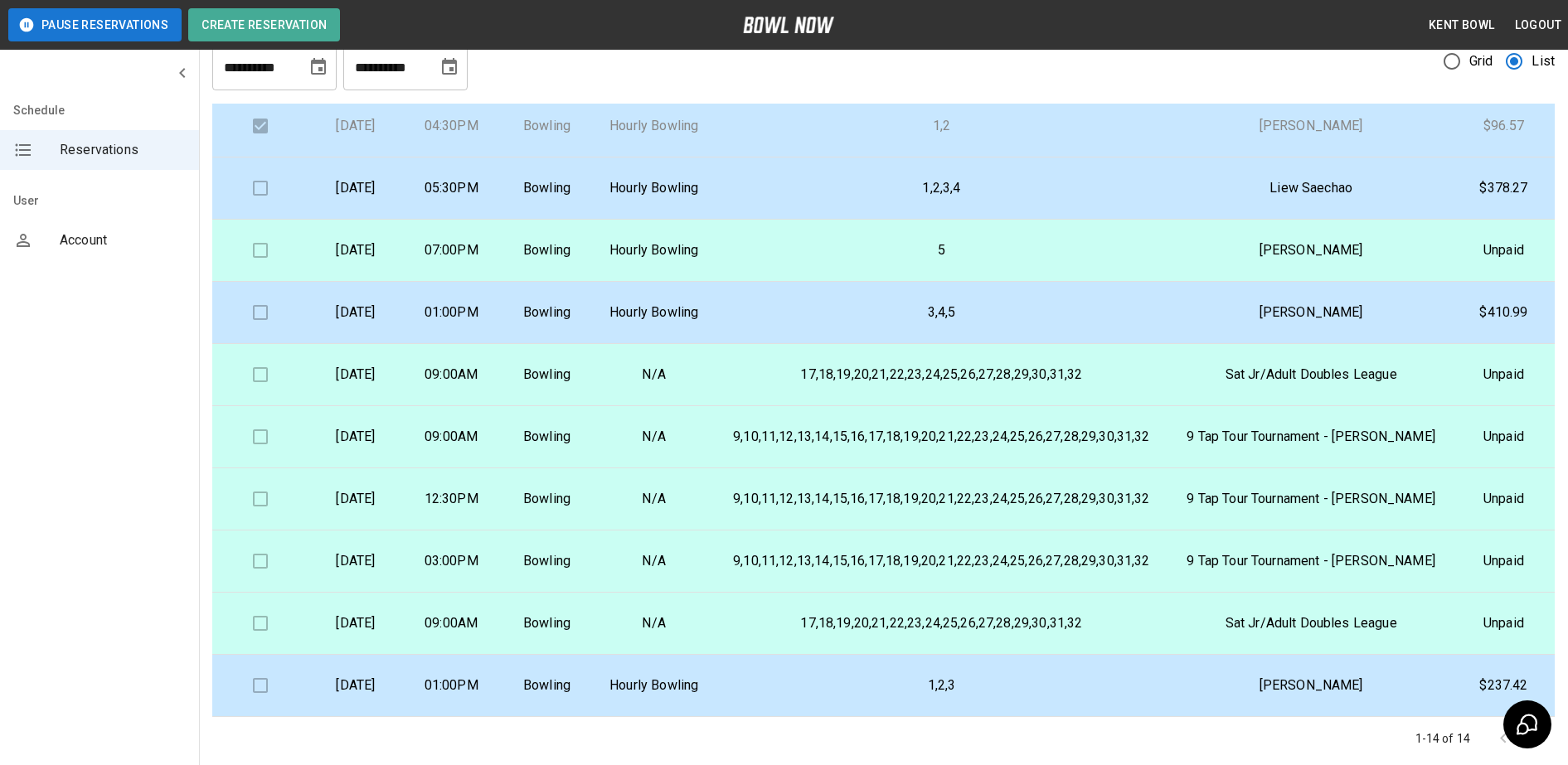
click at [486, 683] on p "01:00PM" at bounding box center [451, 686] width 69 height 20
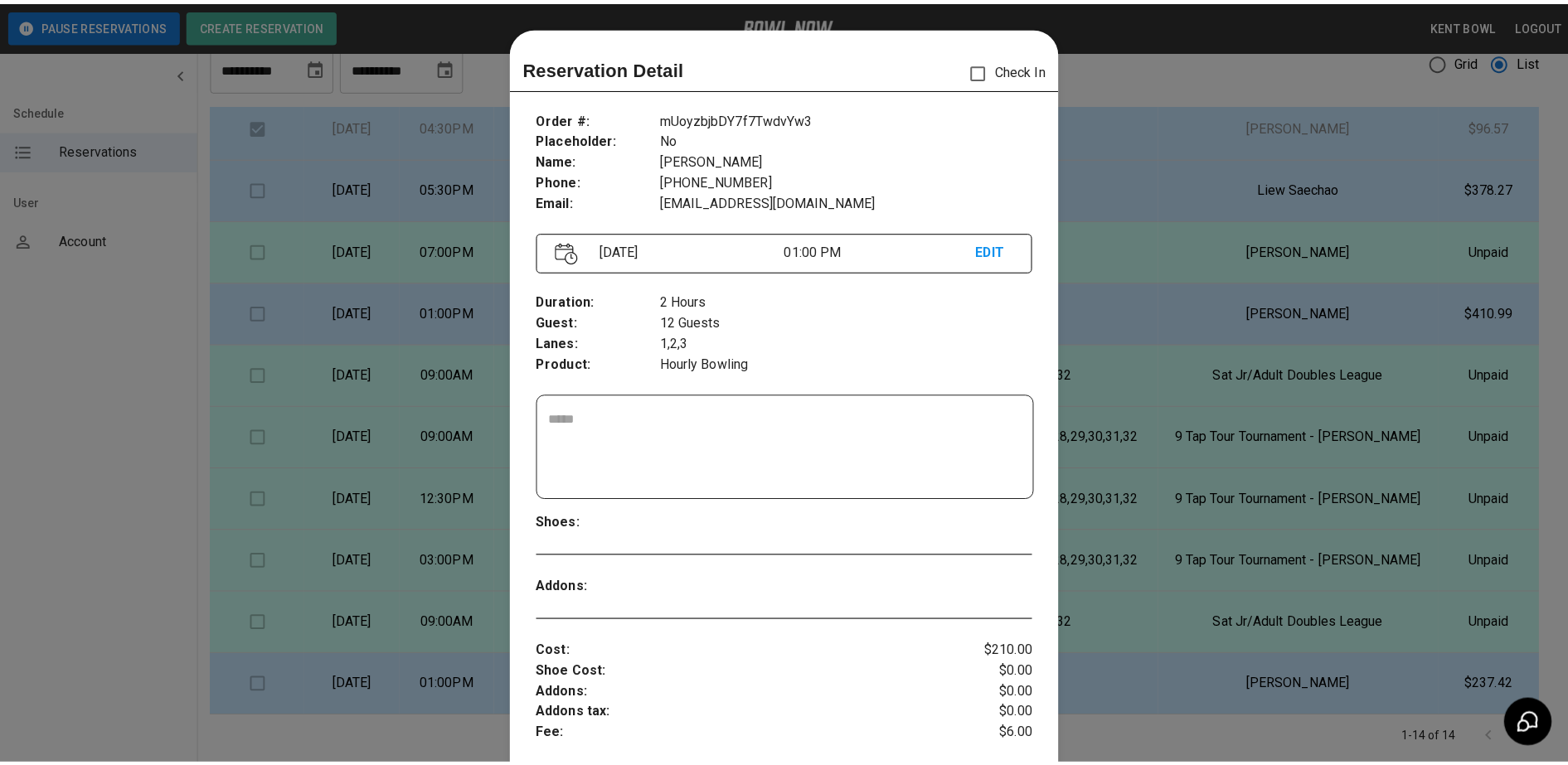
scroll to position [27, 0]
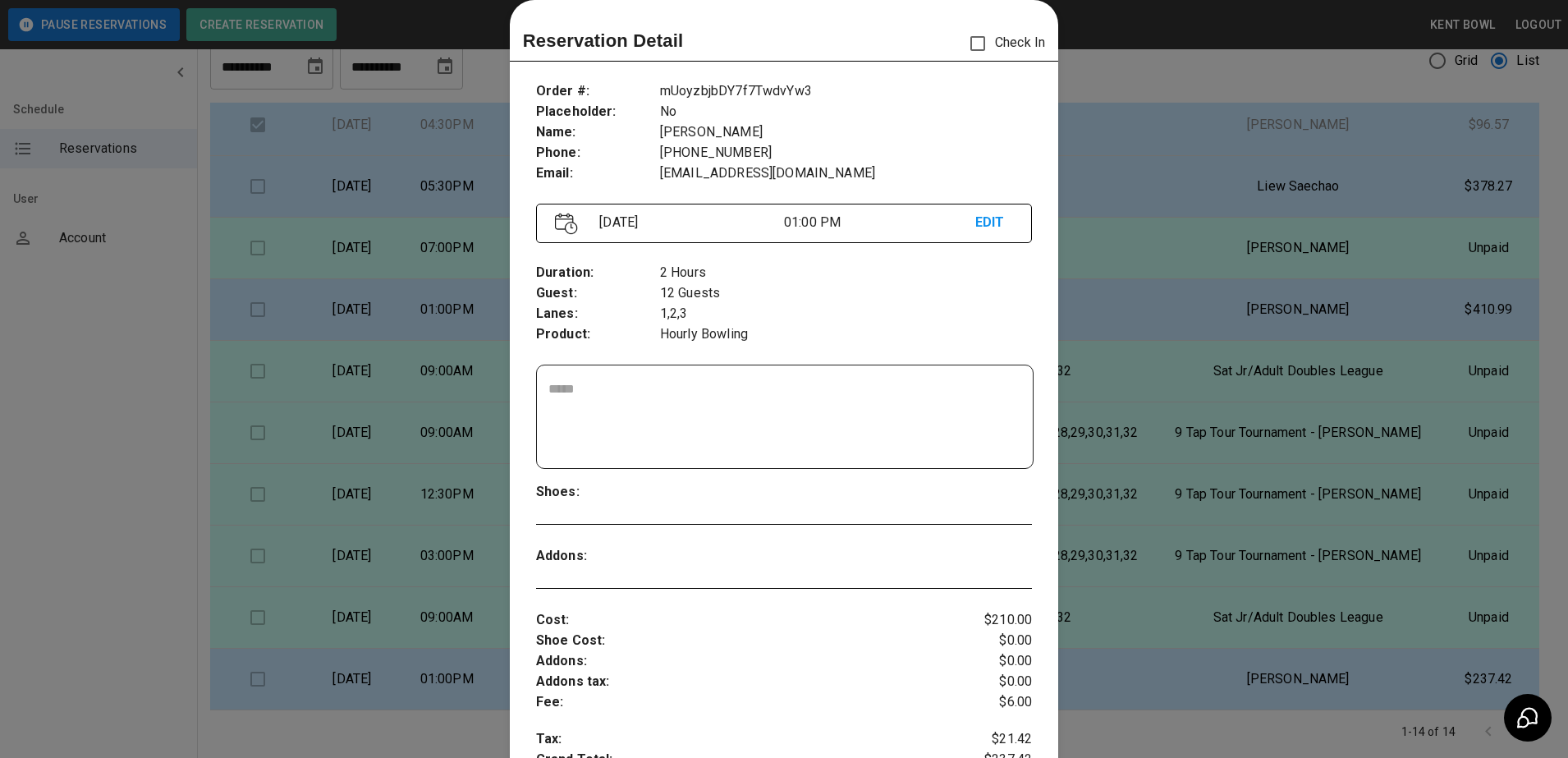
click at [119, 401] on div at bounding box center [784, 379] width 1568 height 758
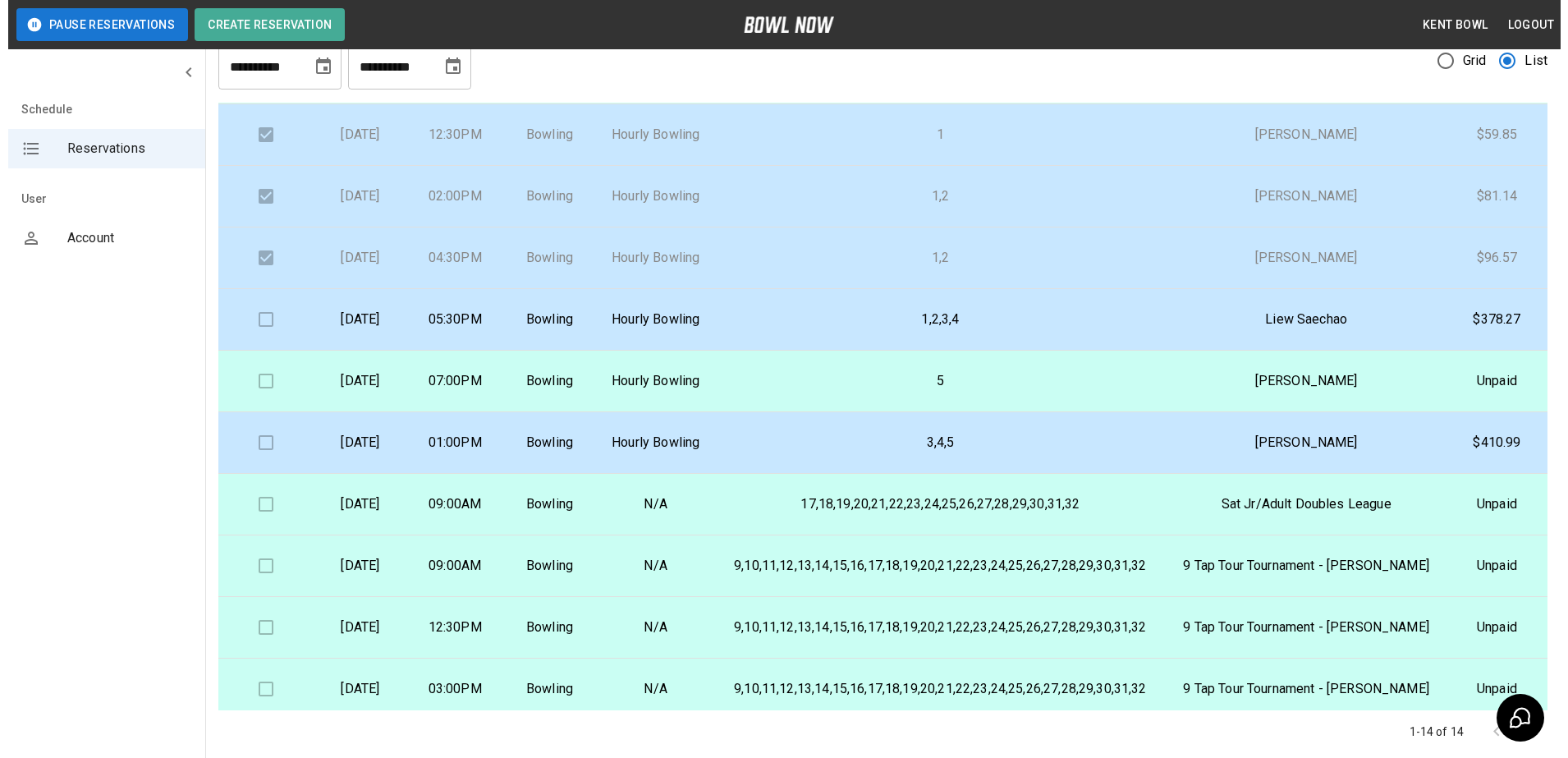
scroll to position [162, 0]
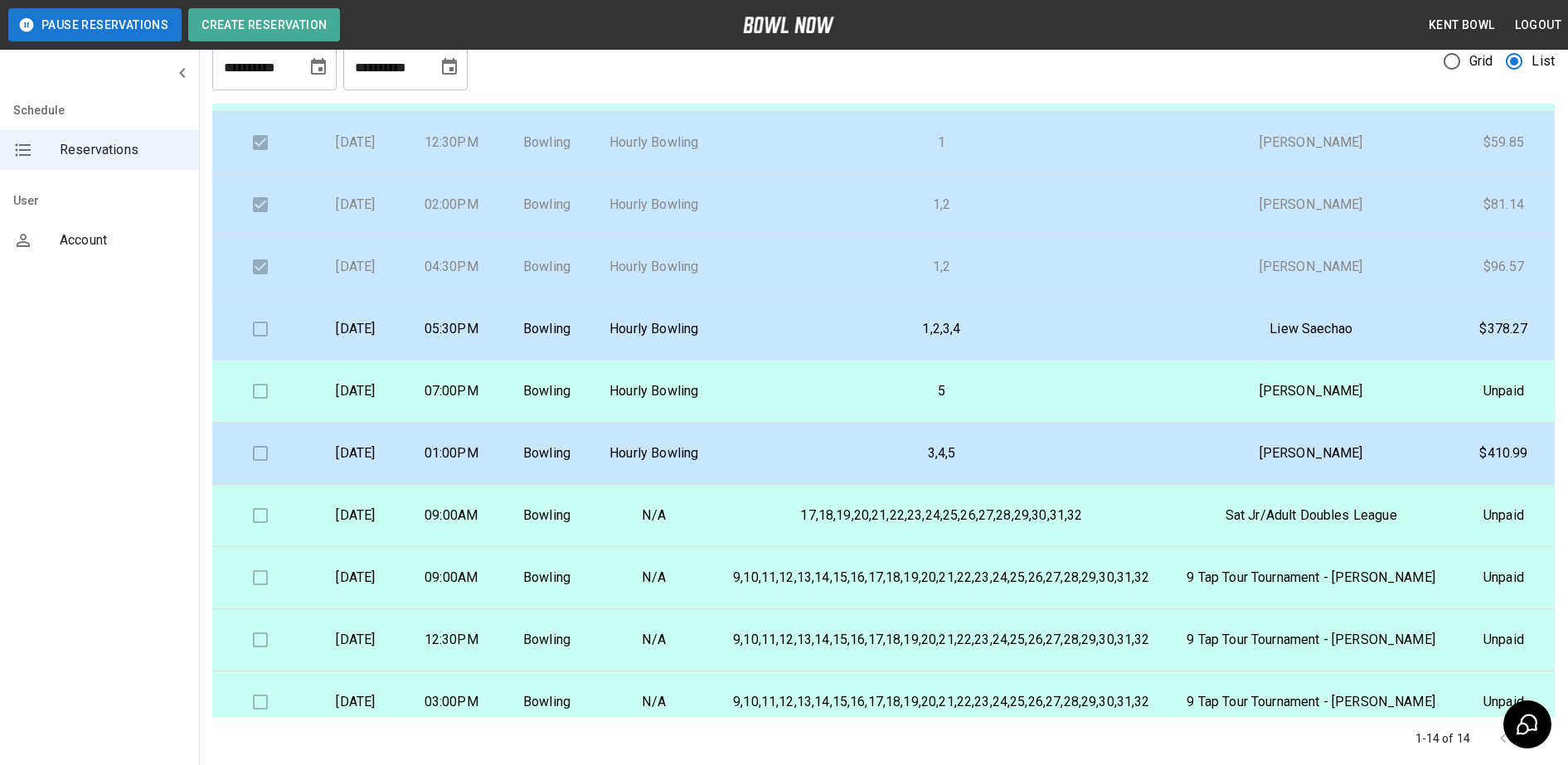
click at [494, 423] on td "07:00PM" at bounding box center [451, 392] width 95 height 62
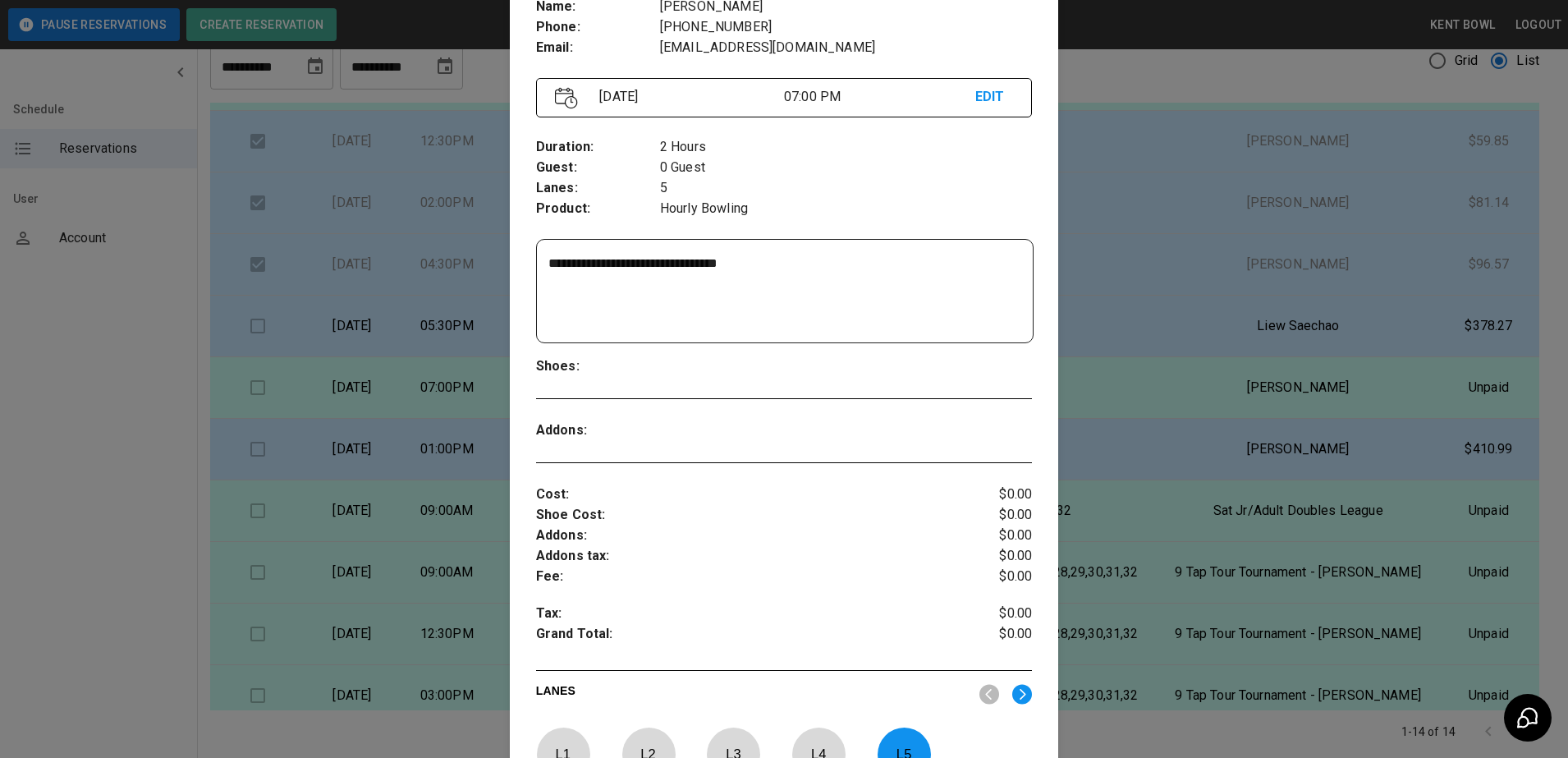
scroll to position [157, 0]
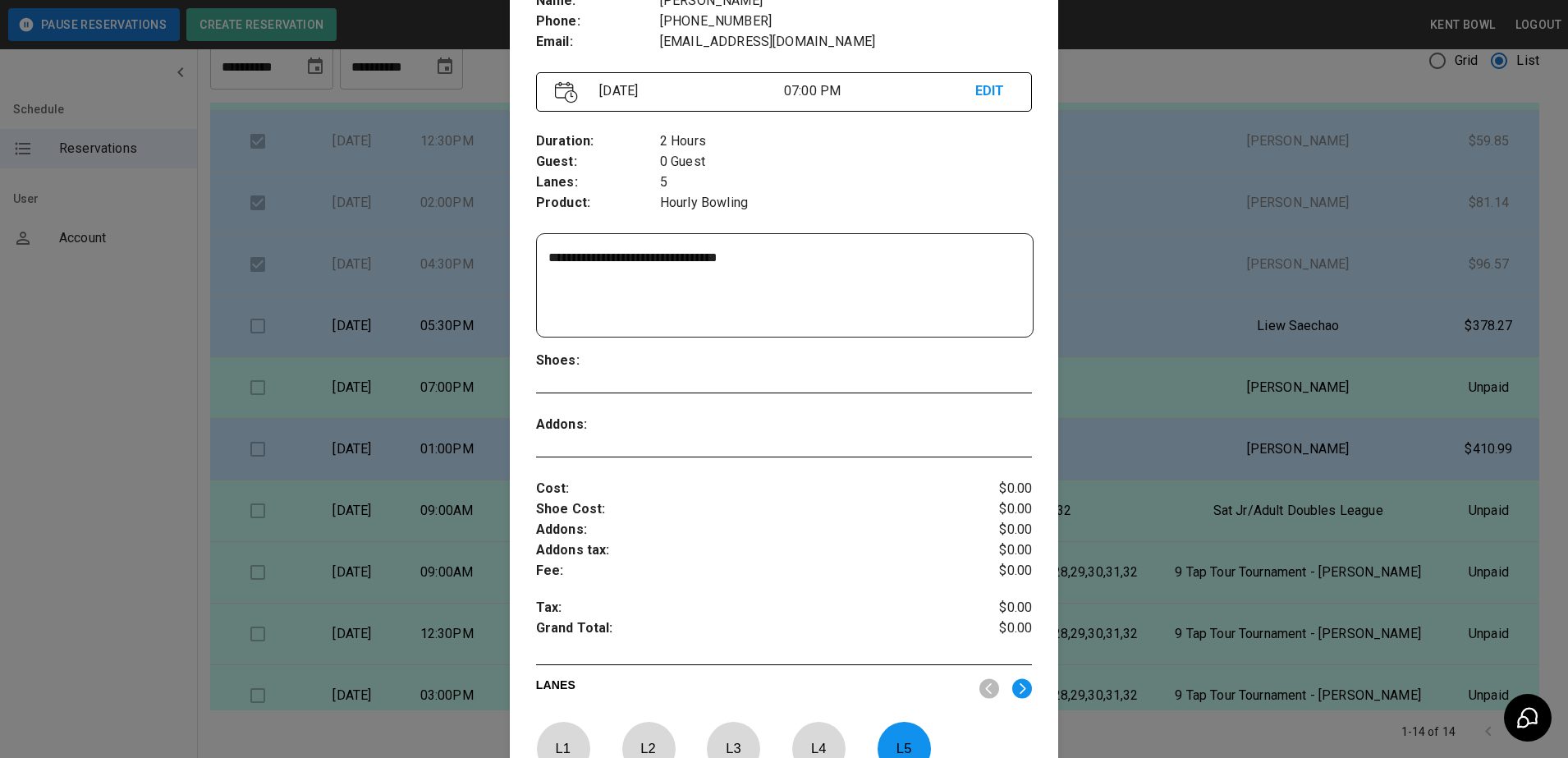
click at [129, 511] on div at bounding box center [784, 379] width 1568 height 758
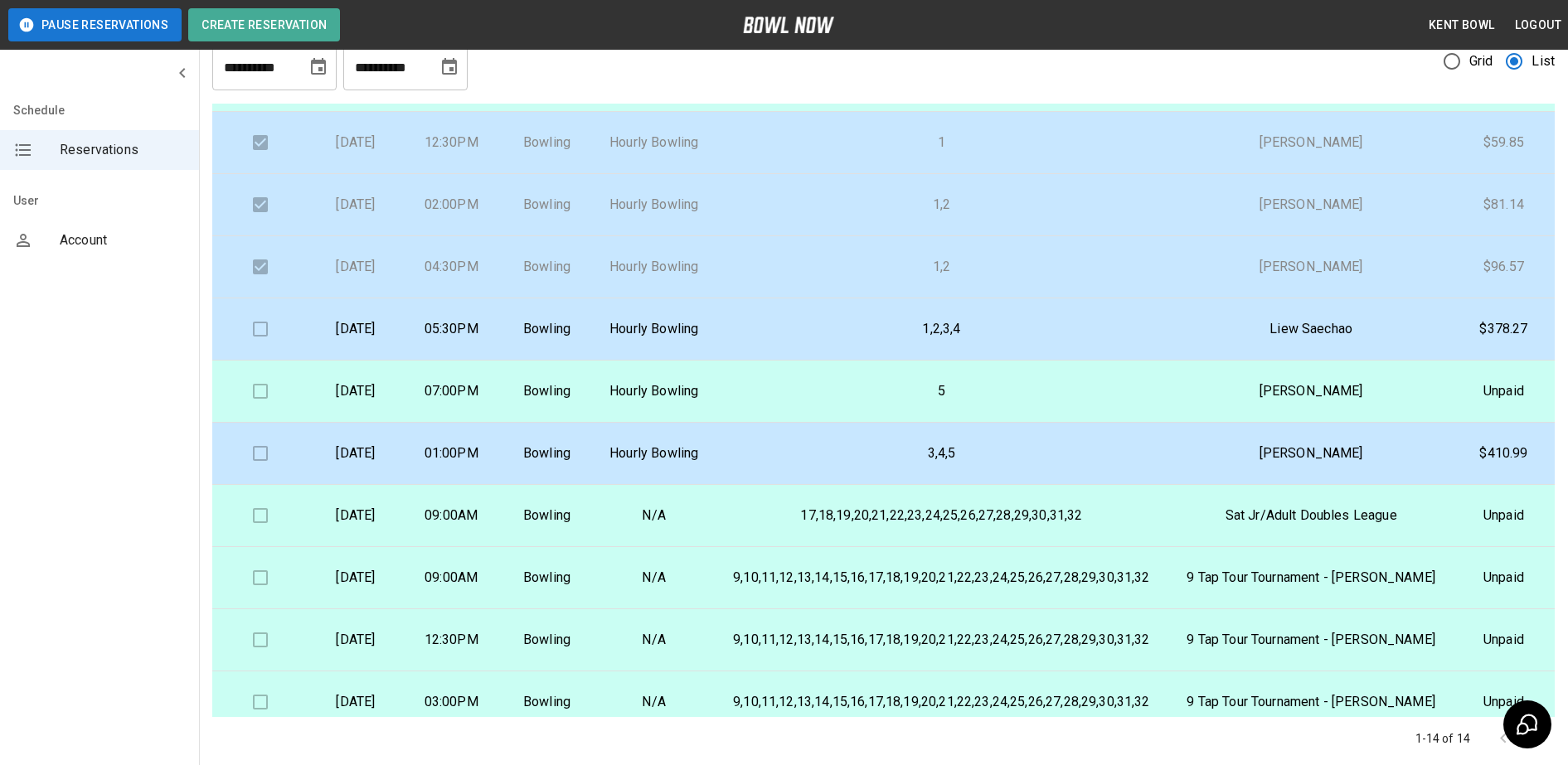
click at [958, 339] on p "1,2,3,4" at bounding box center [941, 330] width 430 height 20
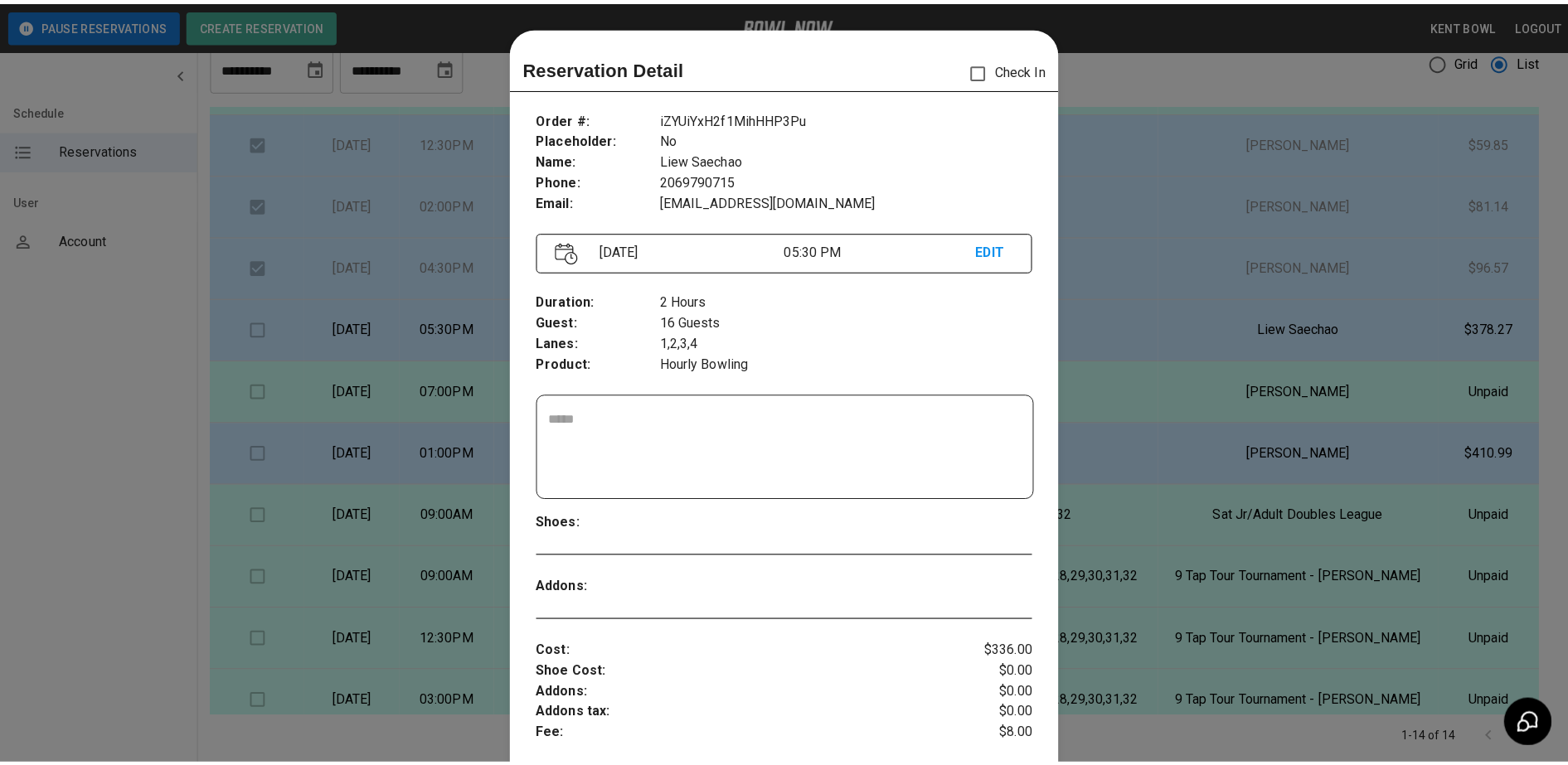
scroll to position [27, 0]
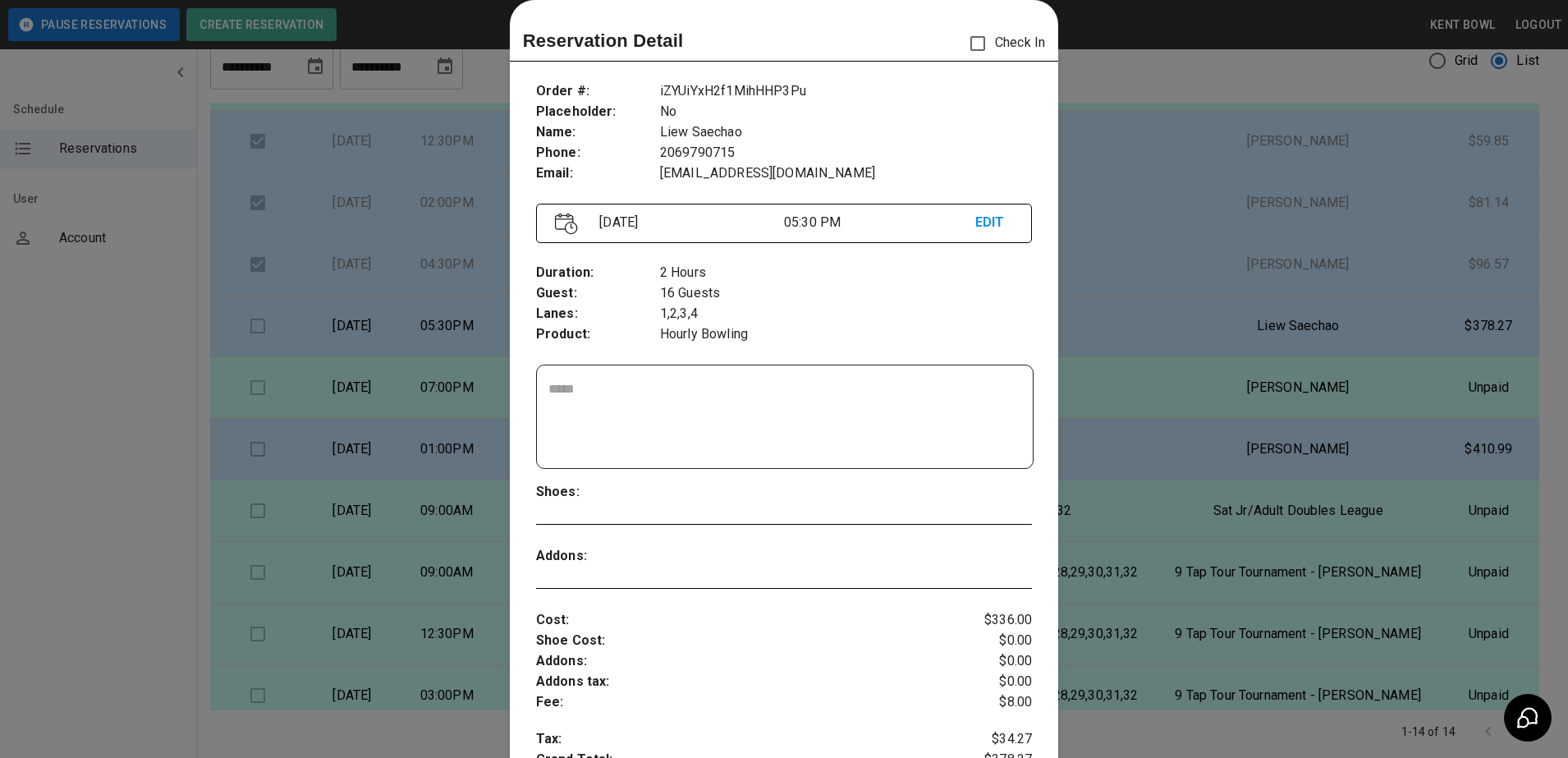
click at [145, 499] on div at bounding box center [784, 379] width 1568 height 758
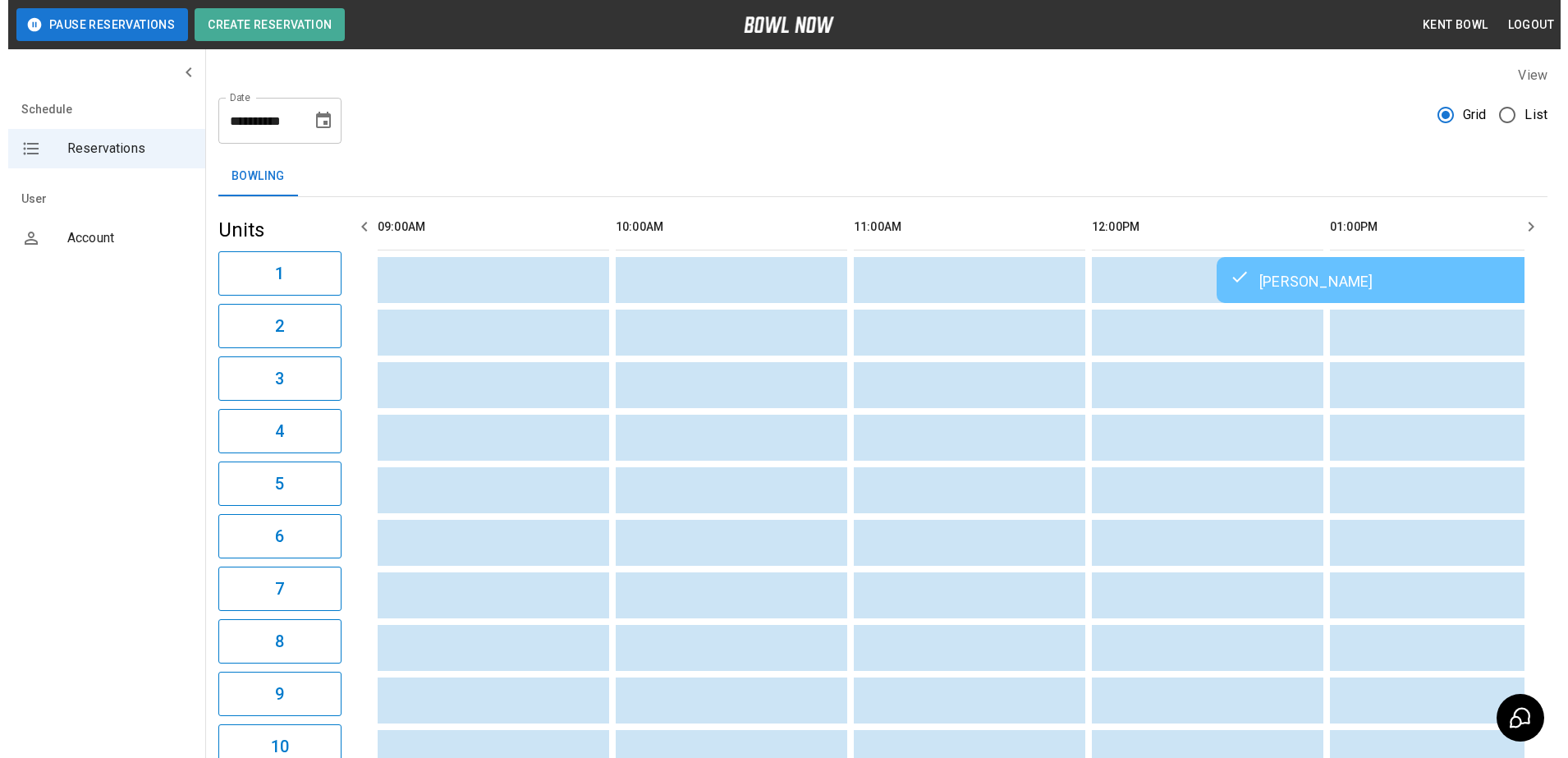
scroll to position [0, 1905]
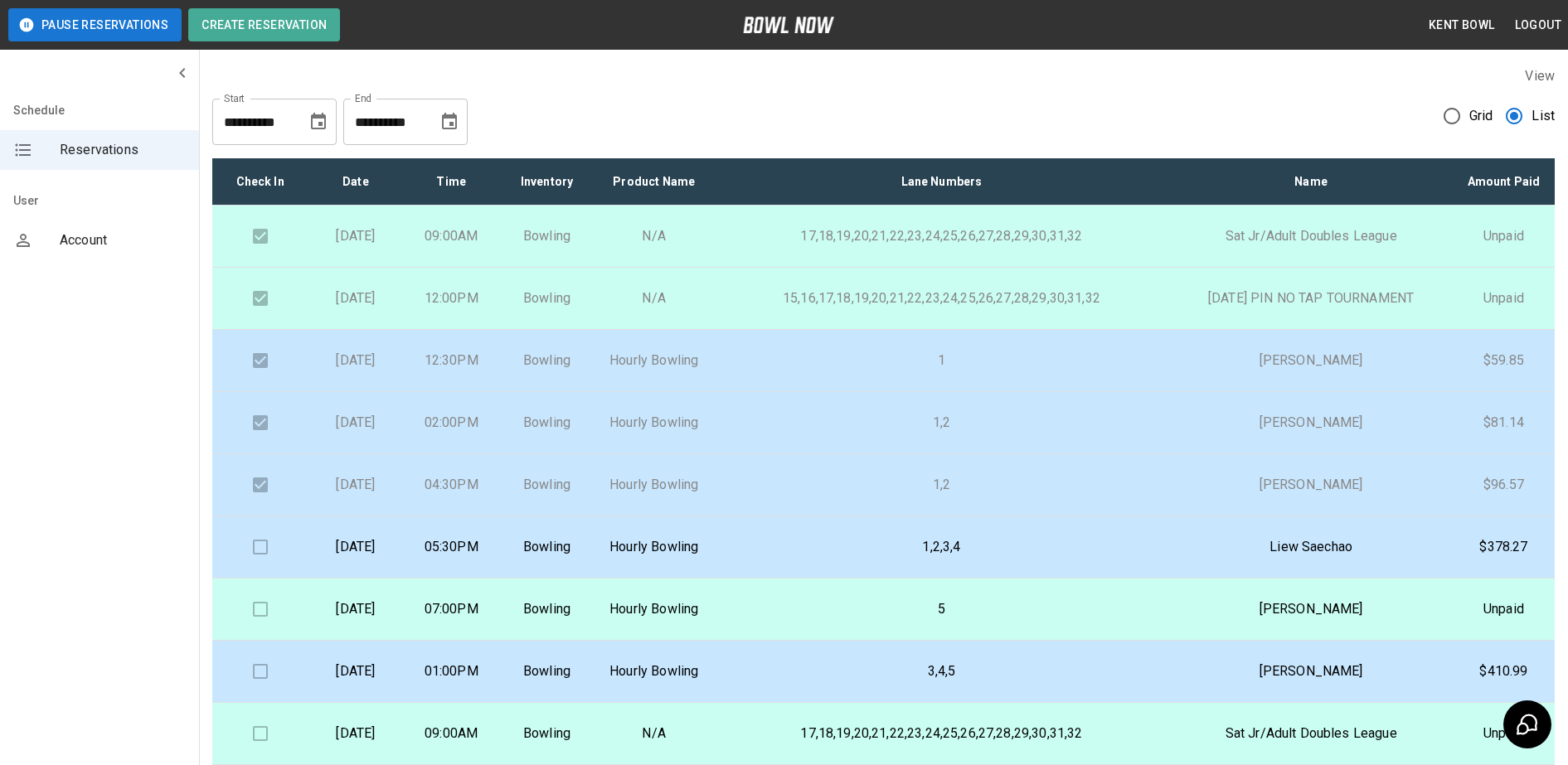
click at [255, 578] on td at bounding box center [259, 547] width 95 height 62
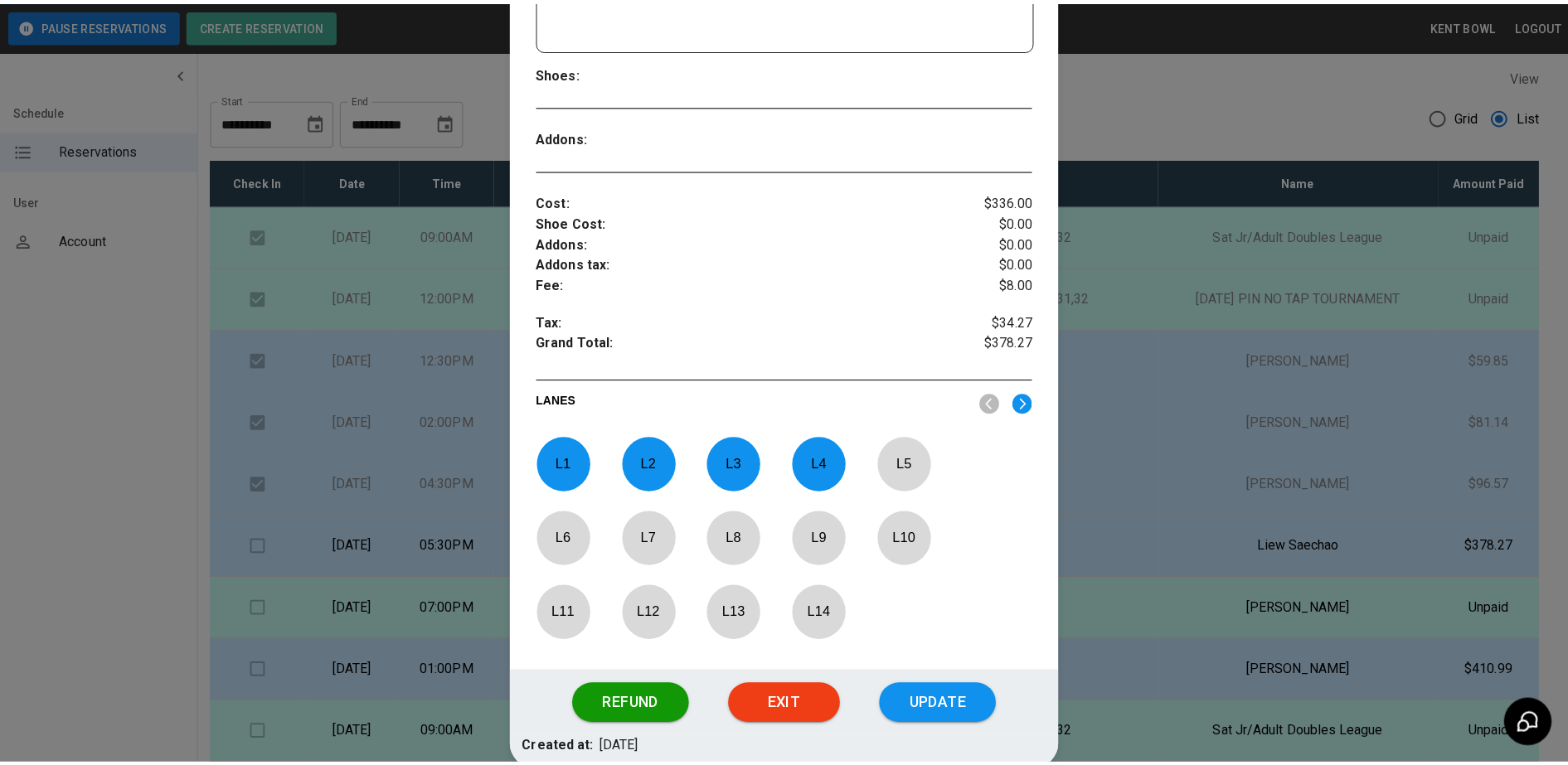
scroll to position [451, 0]
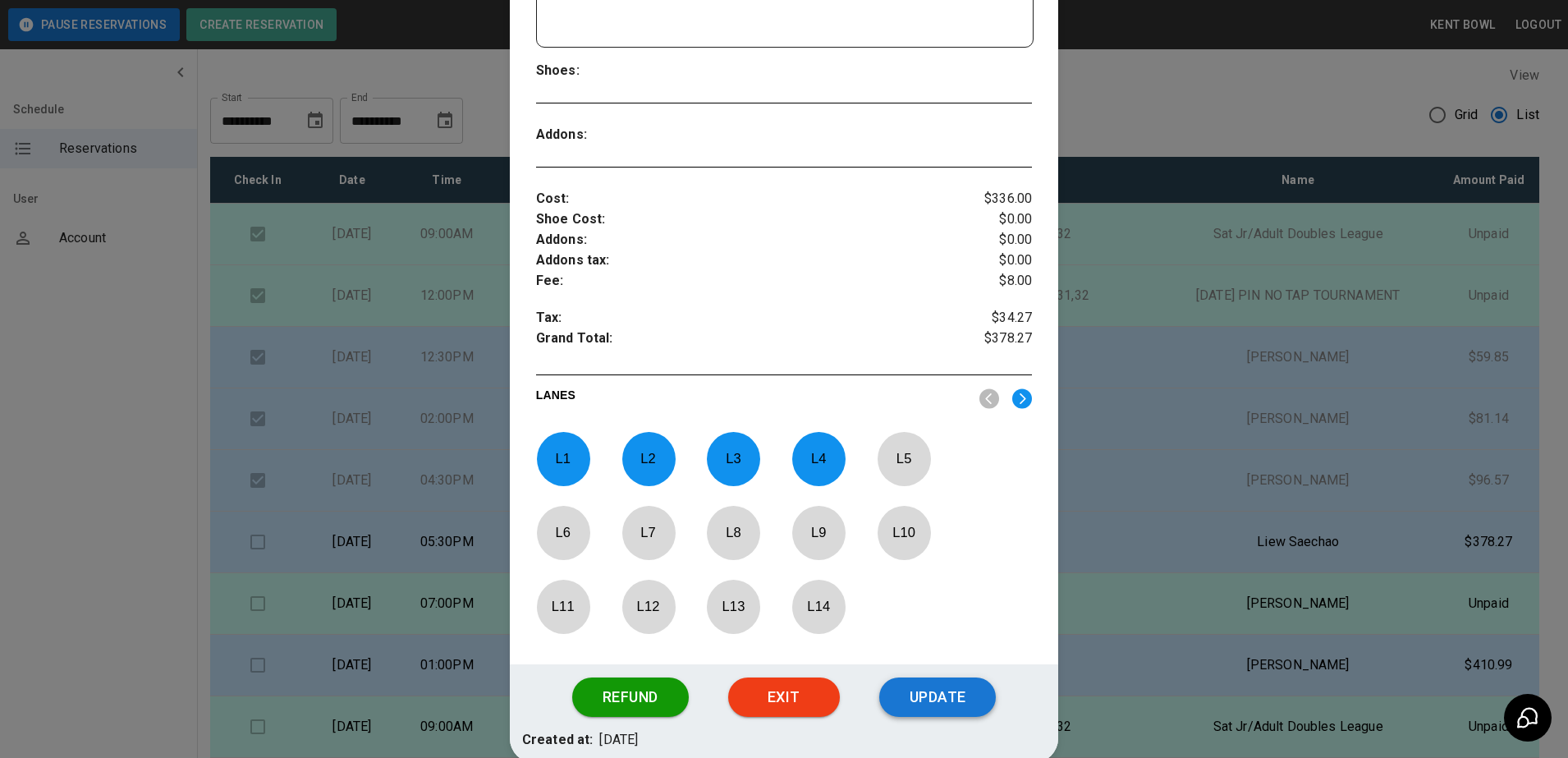
click at [970, 691] on button "Update" at bounding box center [938, 696] width 117 height 39
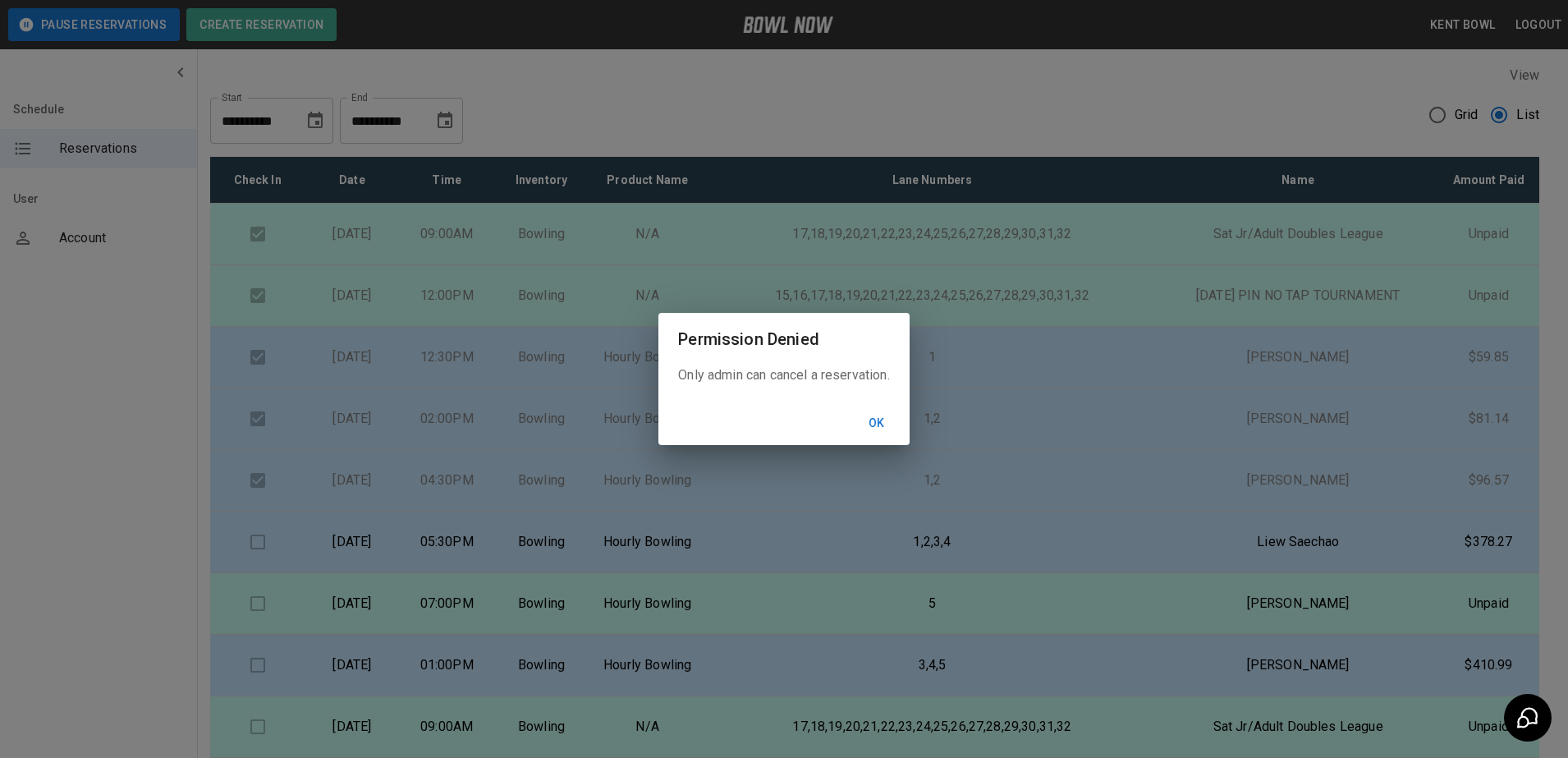
click at [897, 426] on button "Ok" at bounding box center [877, 423] width 52 height 30
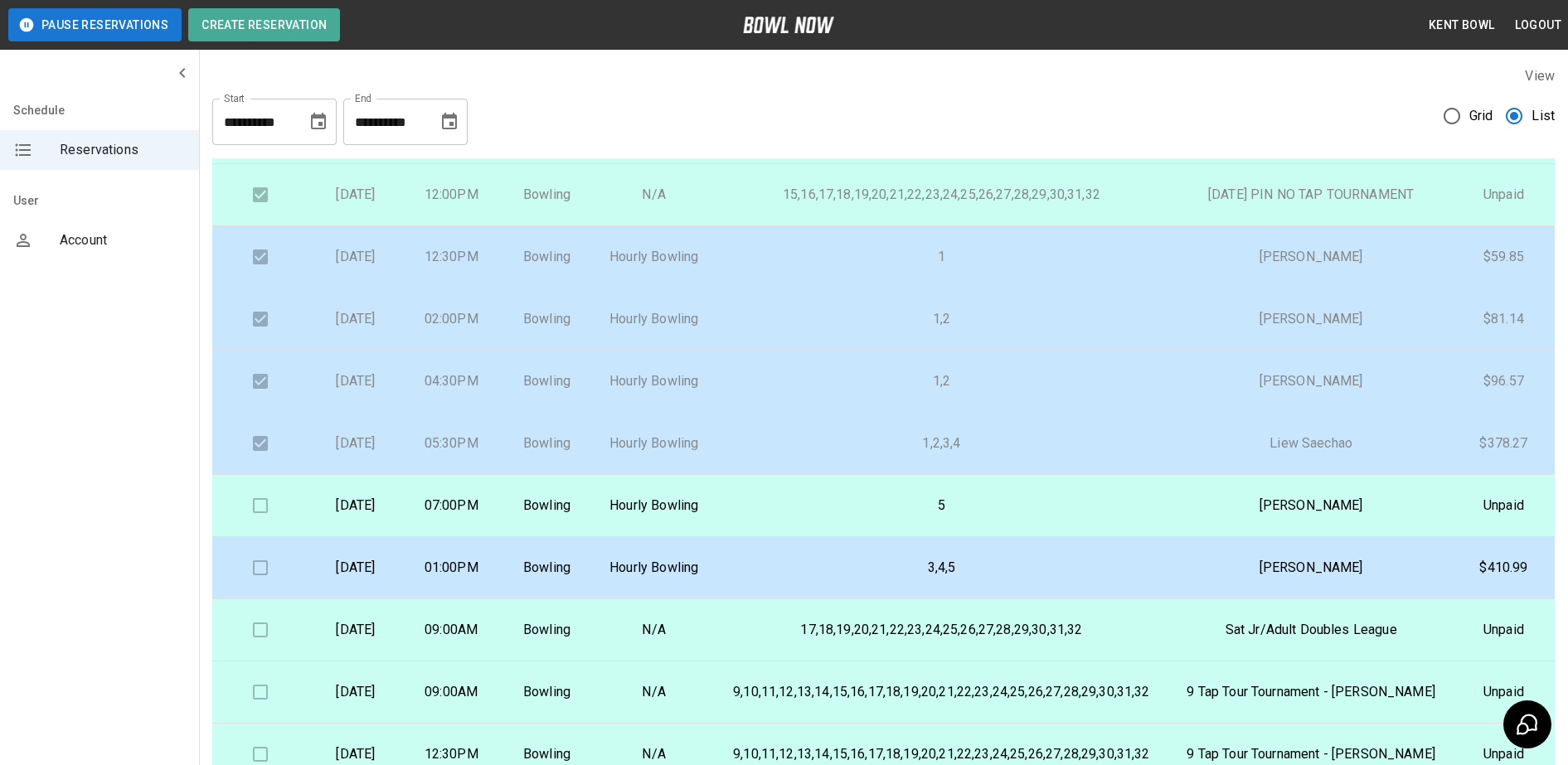
scroll to position [101, 0]
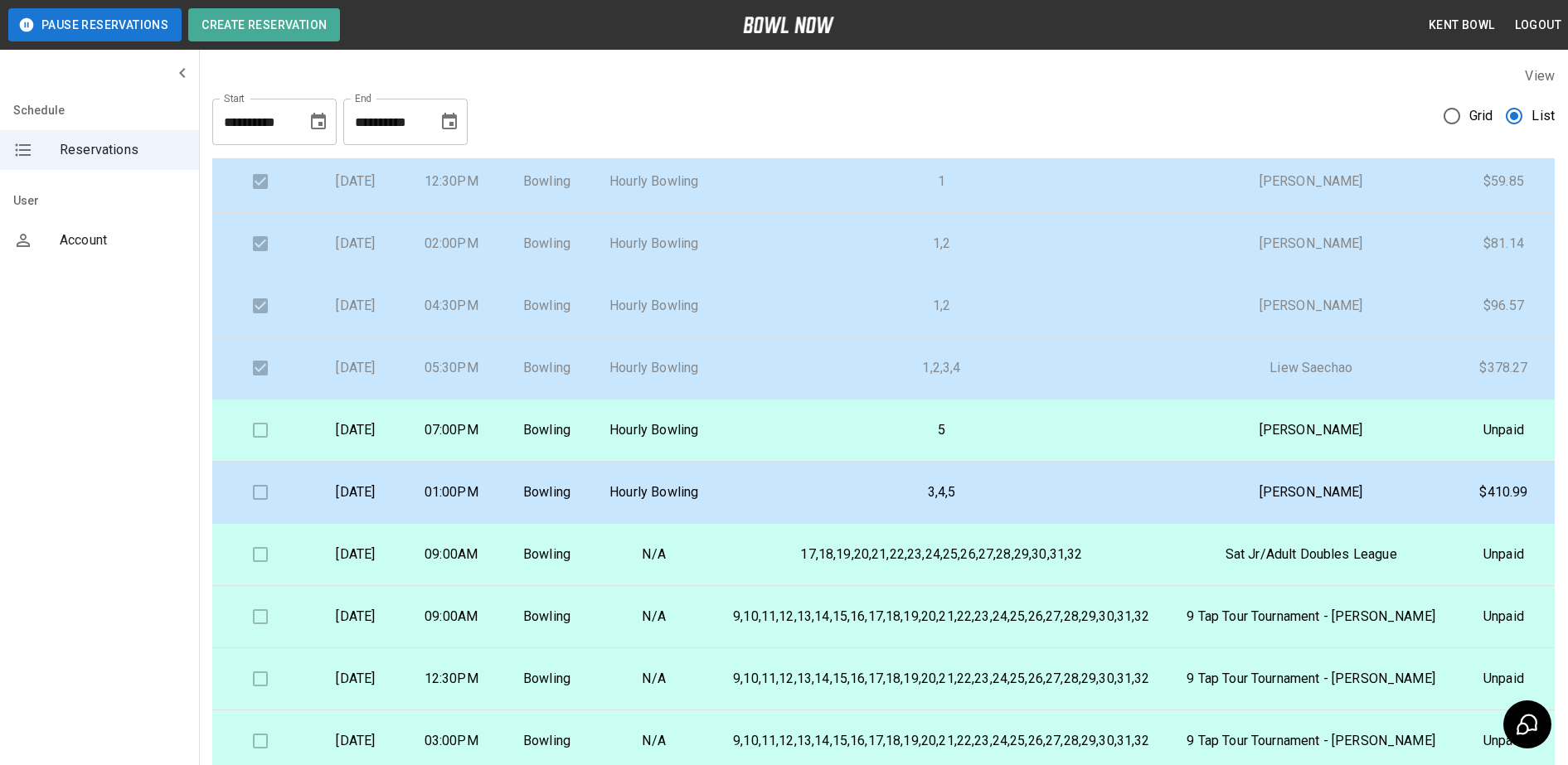
scroll to position [180, 0]
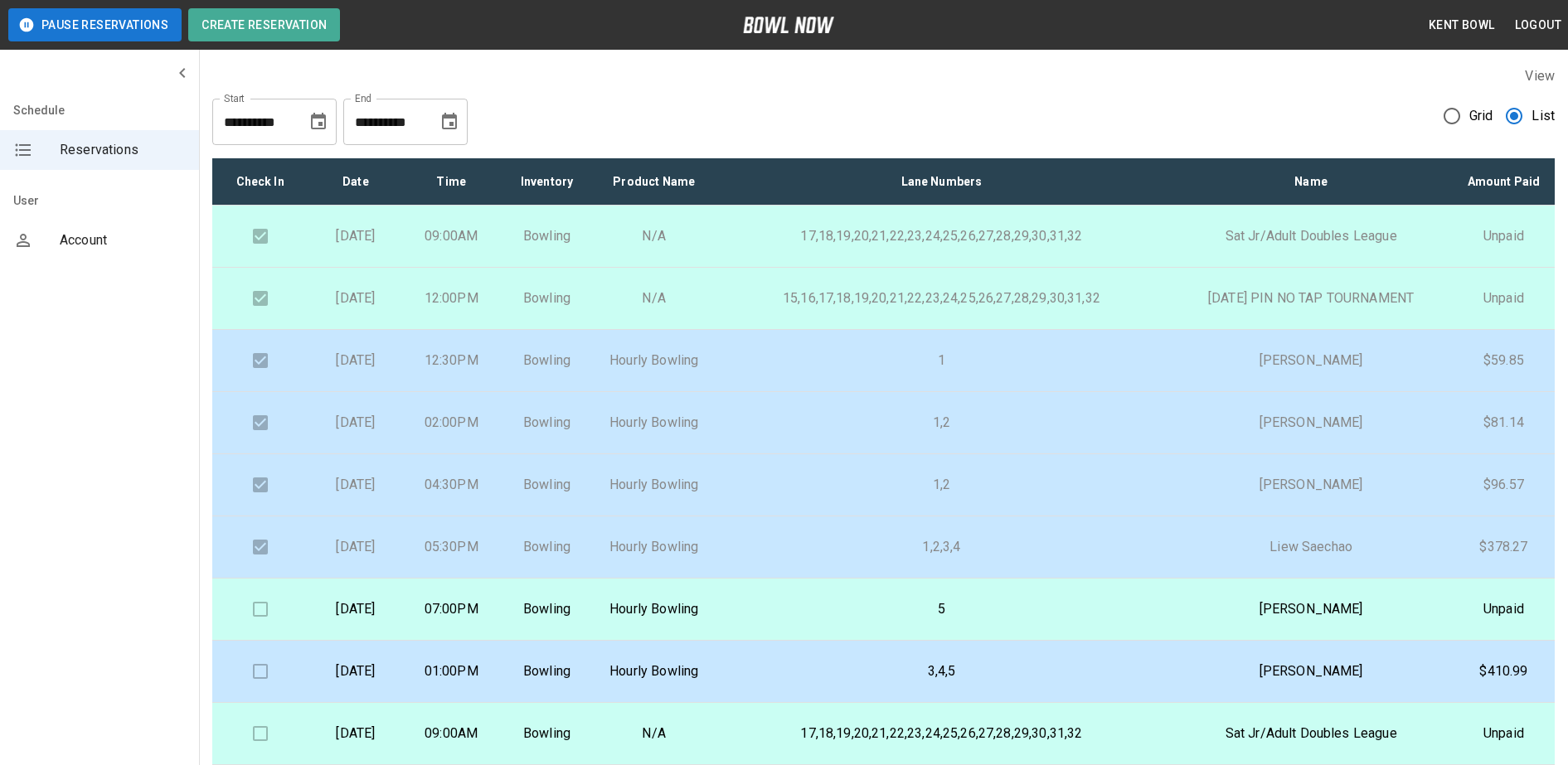
click at [826, 620] on p "5" at bounding box center [941, 609] width 430 height 20
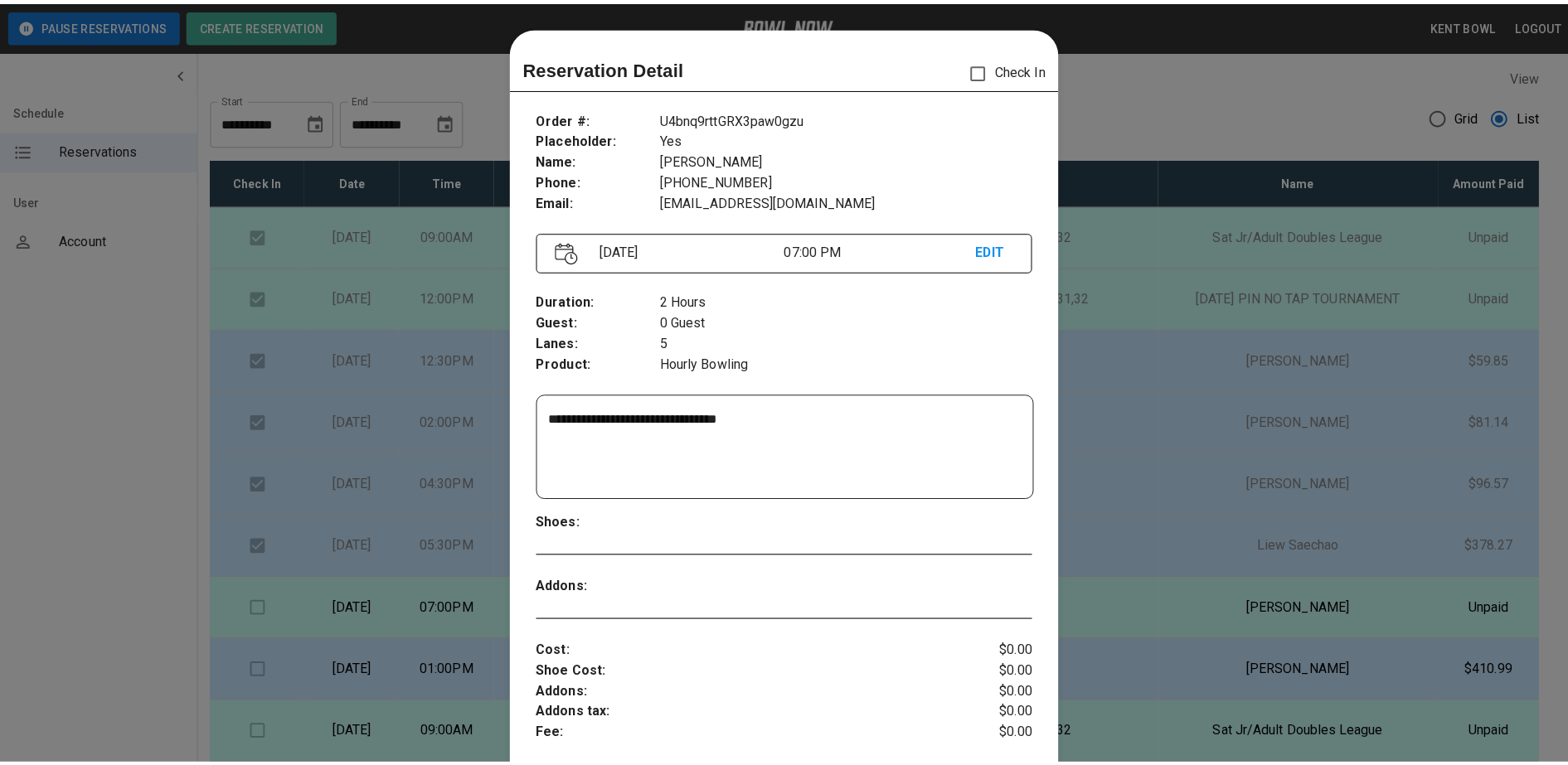
scroll to position [27, 0]
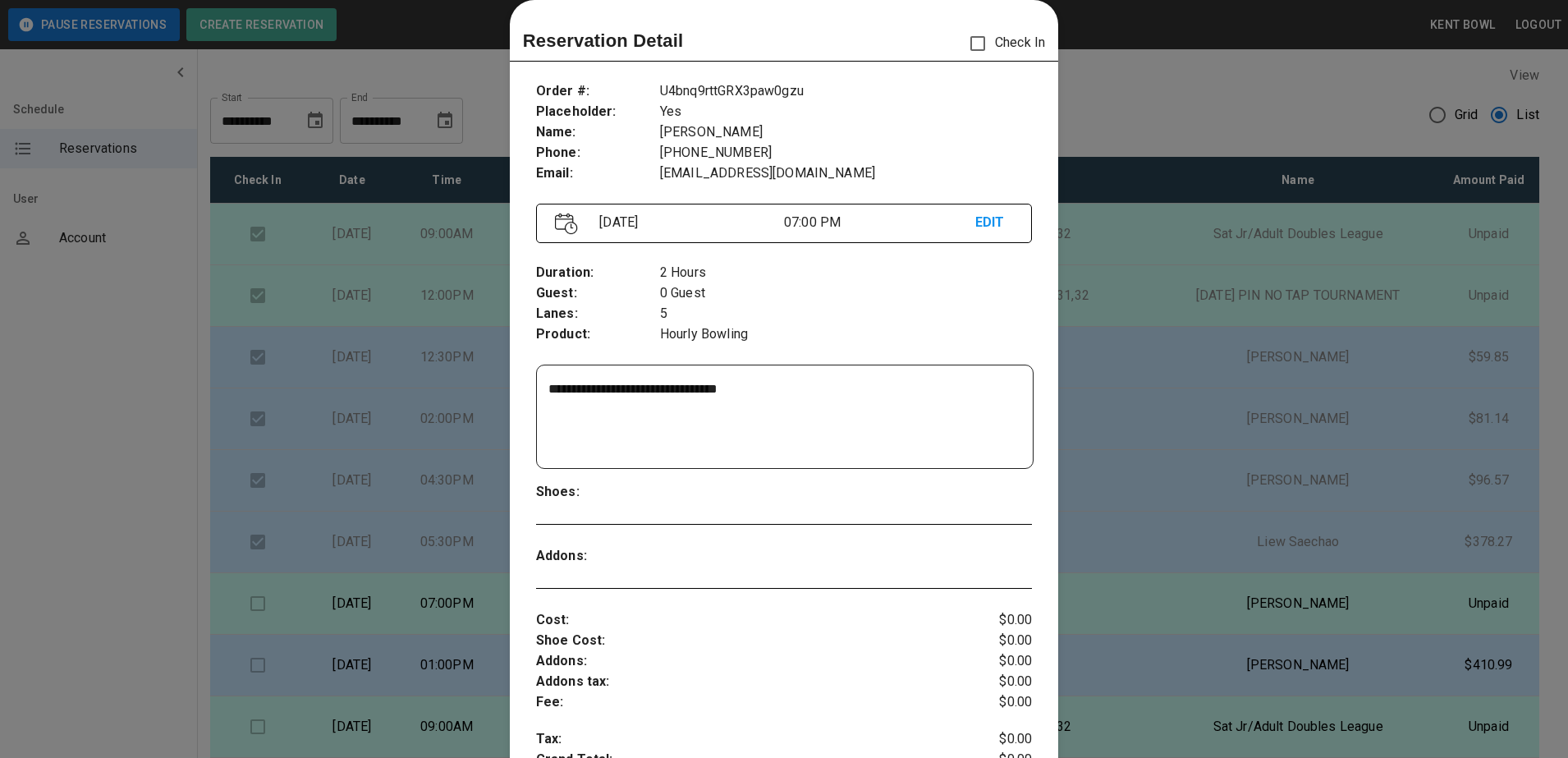
click at [111, 423] on div at bounding box center [784, 379] width 1568 height 758
